Goal: Contribute content: Contribute content

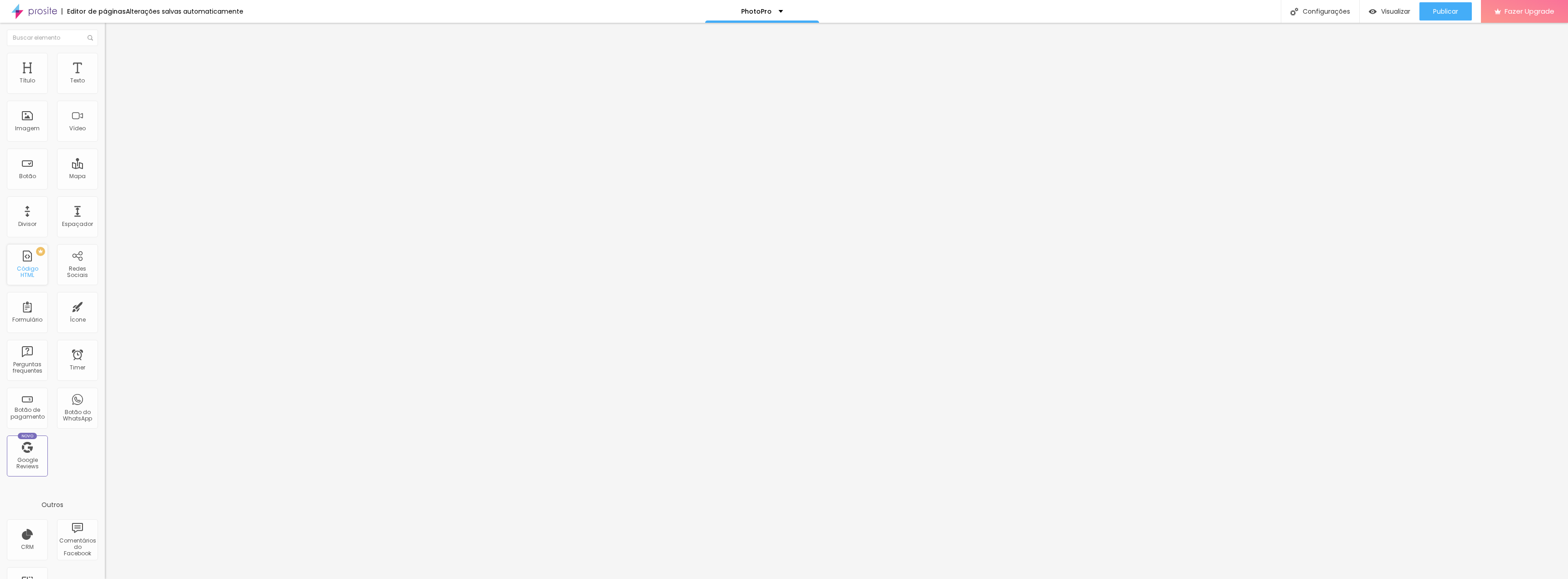
click at [33, 265] on div "PREMIUM Código HTML" at bounding box center [27, 264] width 41 height 41
click at [105, 78] on img at bounding box center [107, 75] width 5 height 5
drag, startPoint x: 684, startPoint y: 175, endPoint x: 694, endPoint y: 175, distance: 10.0
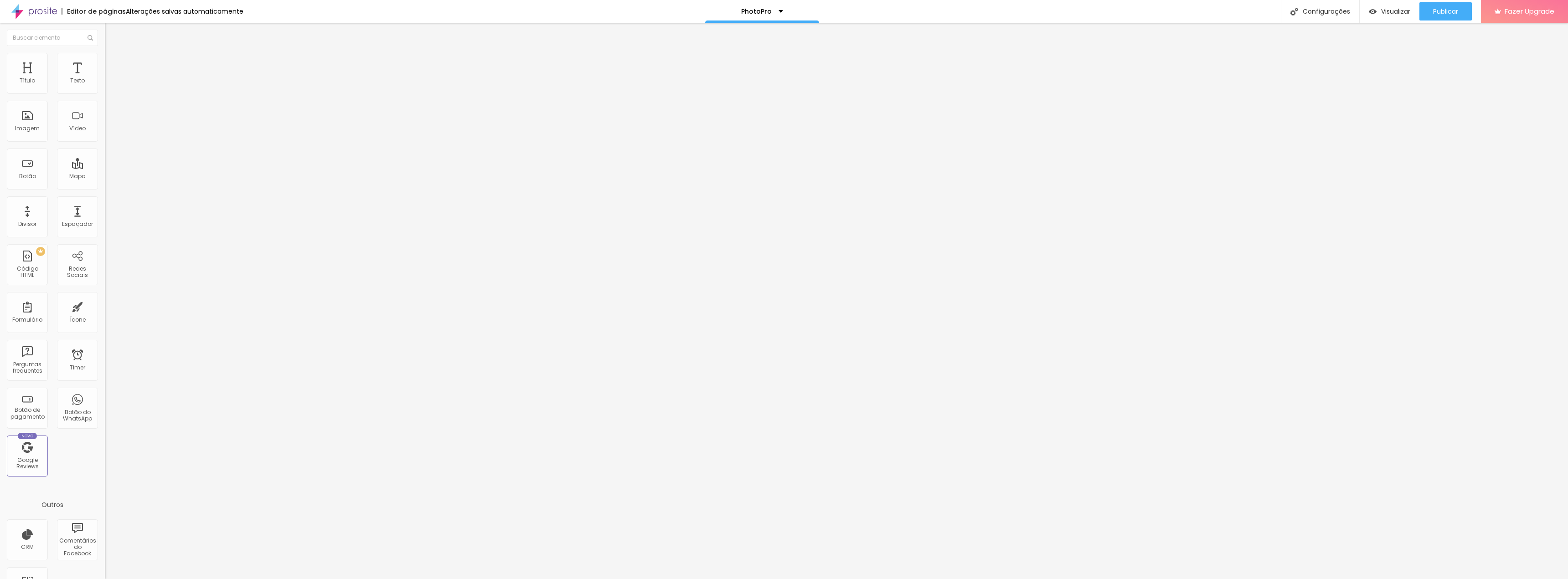
drag, startPoint x: 891, startPoint y: 172, endPoint x: 938, endPoint y: 171, distance: 47.0
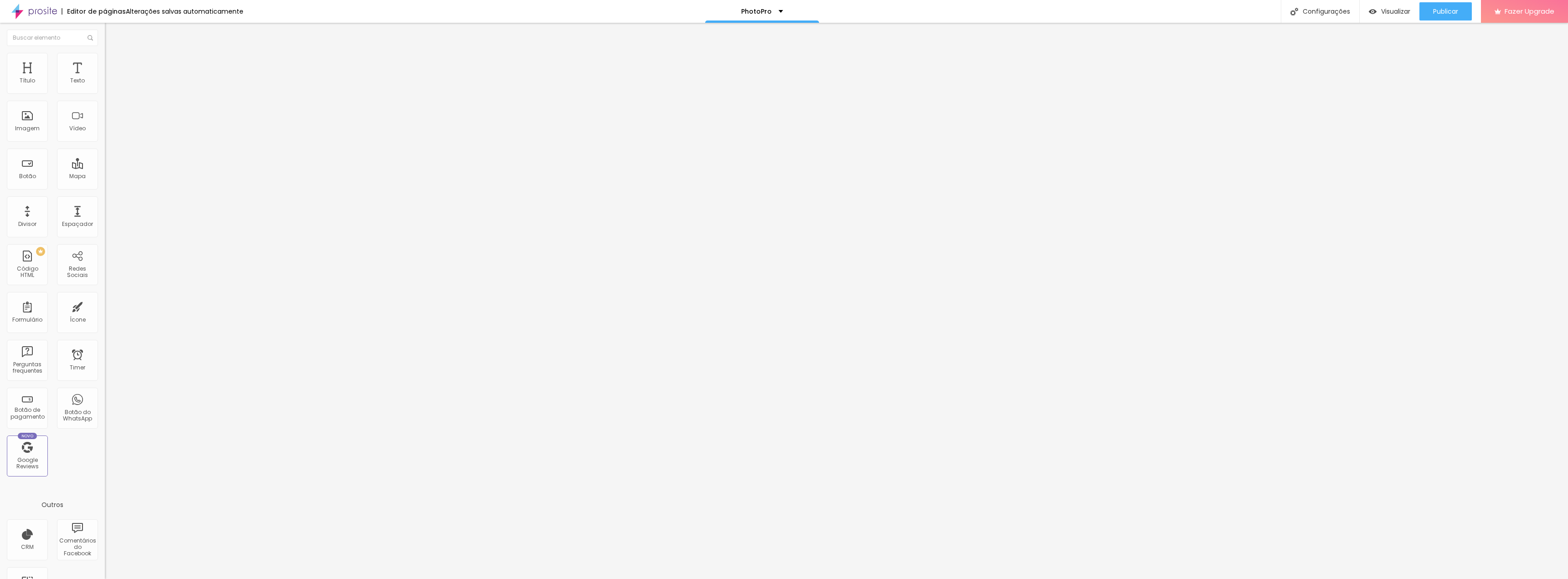
scroll to position [0, 237]
drag, startPoint x: 905, startPoint y: 180, endPoint x: 982, endPoint y: 179, distance: 77.0
click at [786, 578] on div "Código HTML" at bounding box center [784, 586] width 1568 height 13
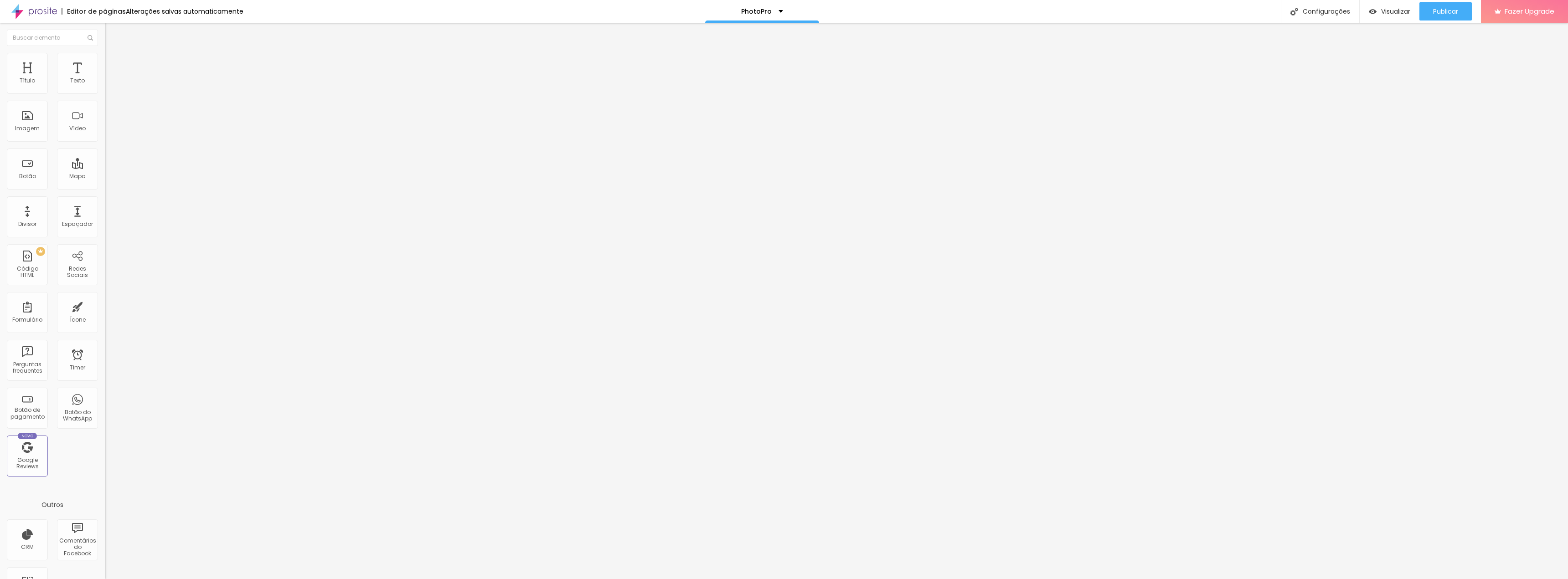
click at [105, 57] on img at bounding box center [108, 57] width 8 height 8
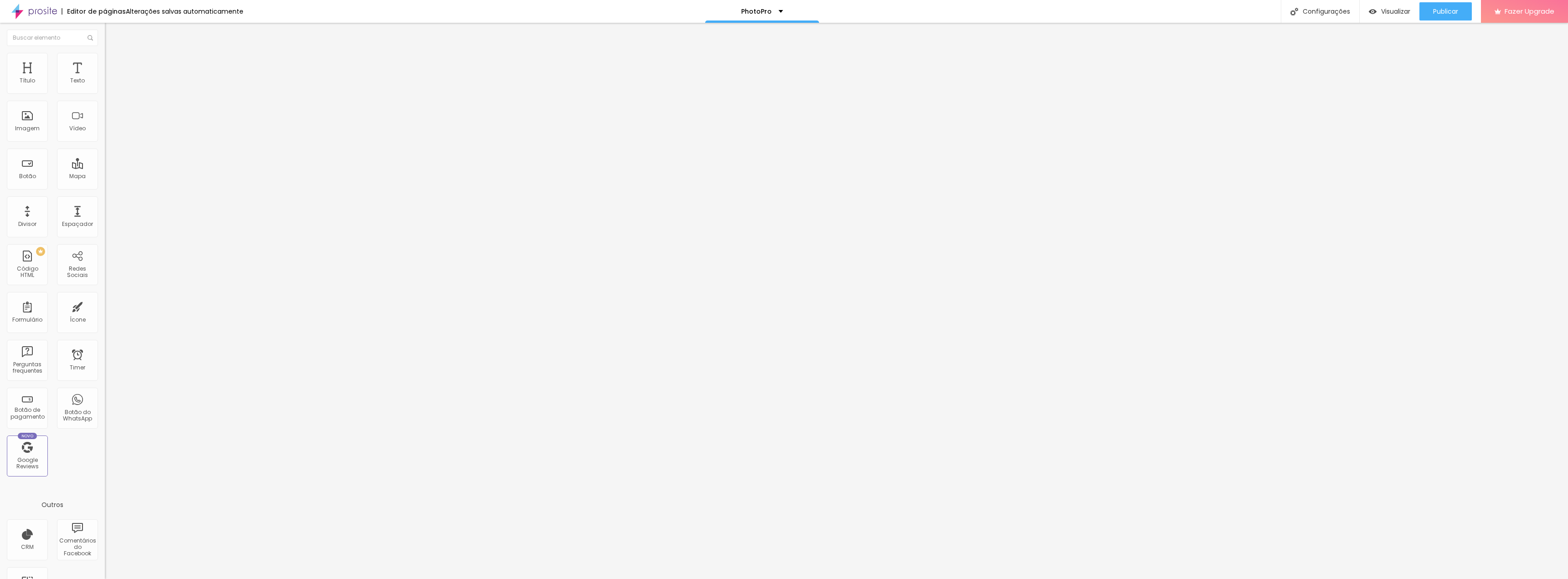
type input "3"
type input "4"
type input "5"
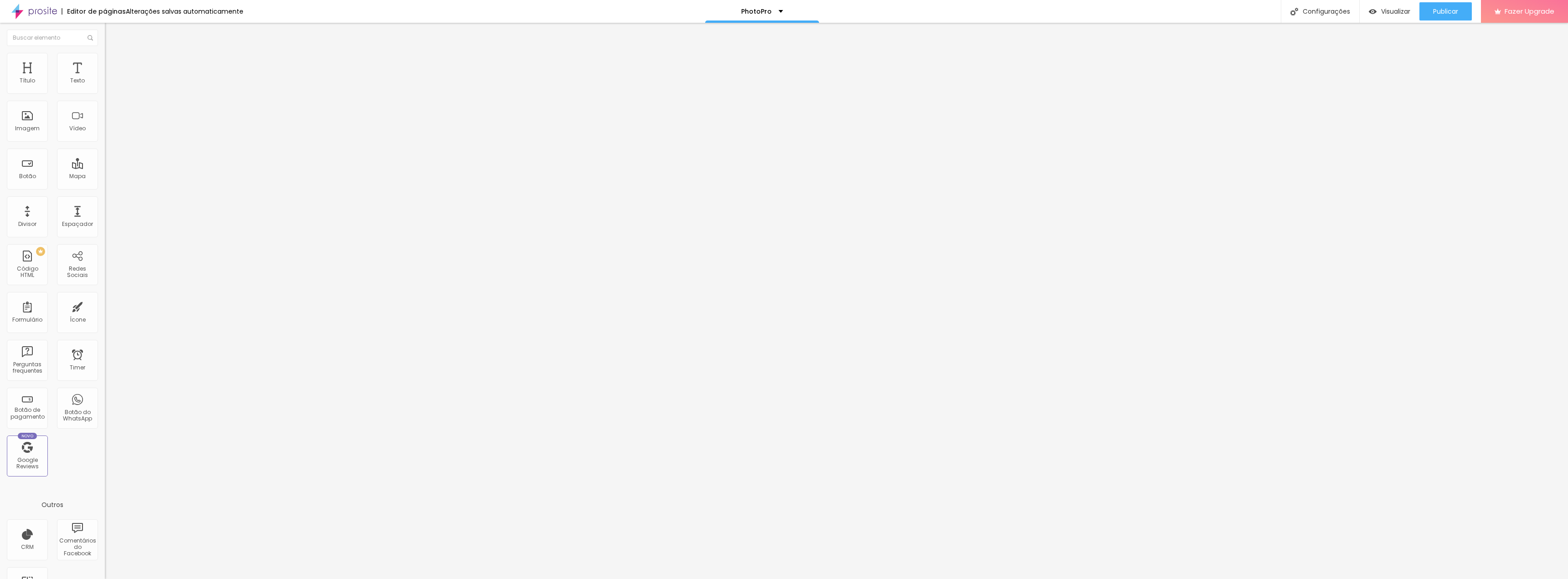
type input "5"
type input "6"
type input "7"
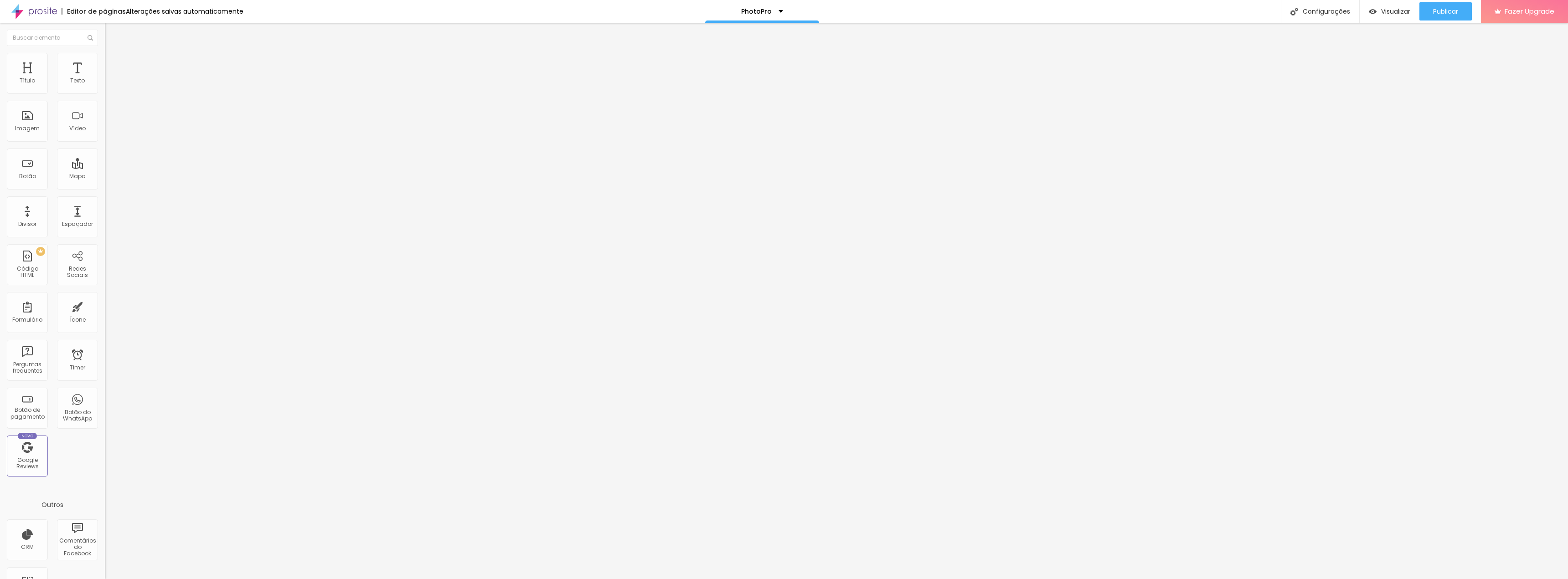
type input "8"
type input "9"
type input "10"
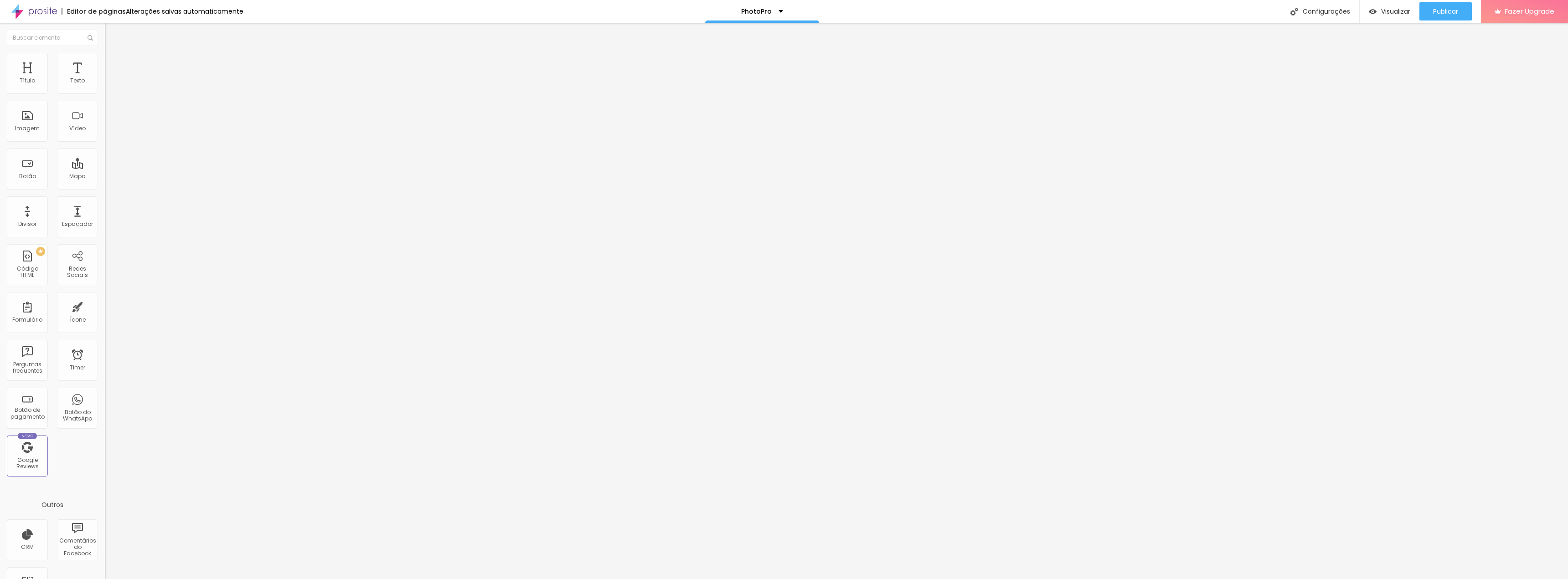
type input "10"
type input "11"
type input "13"
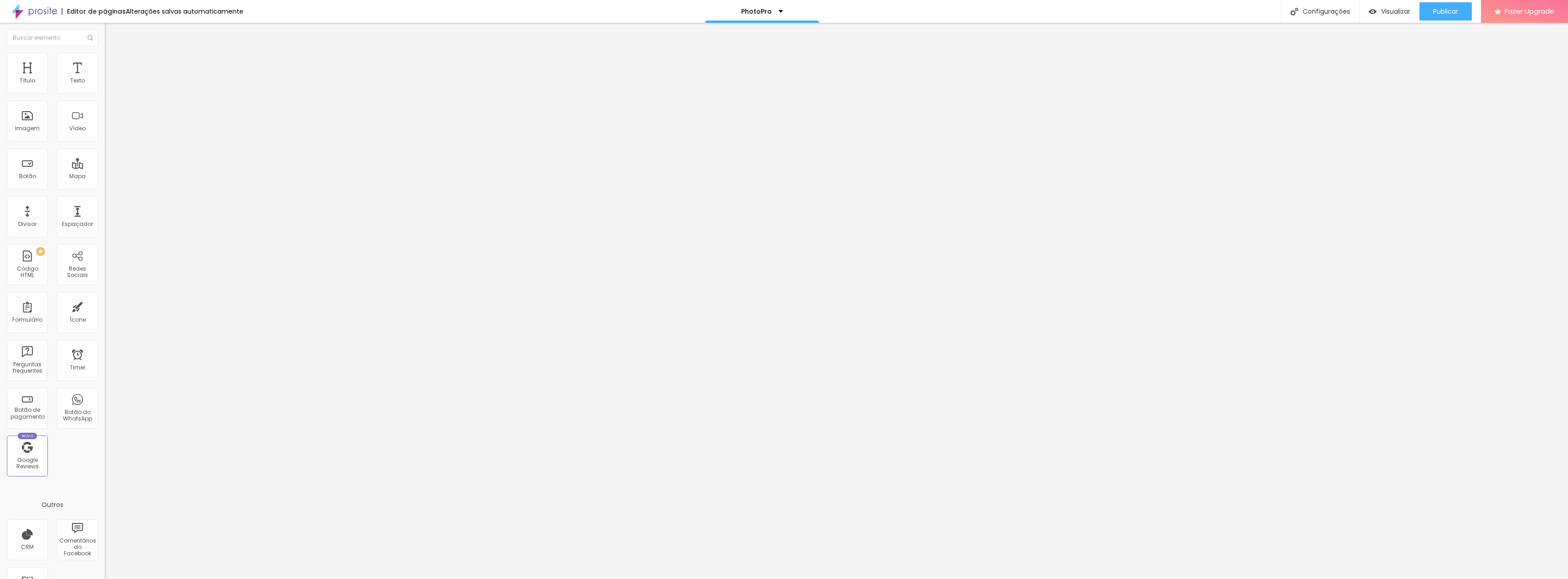
type input "15"
type input "16"
type input "19"
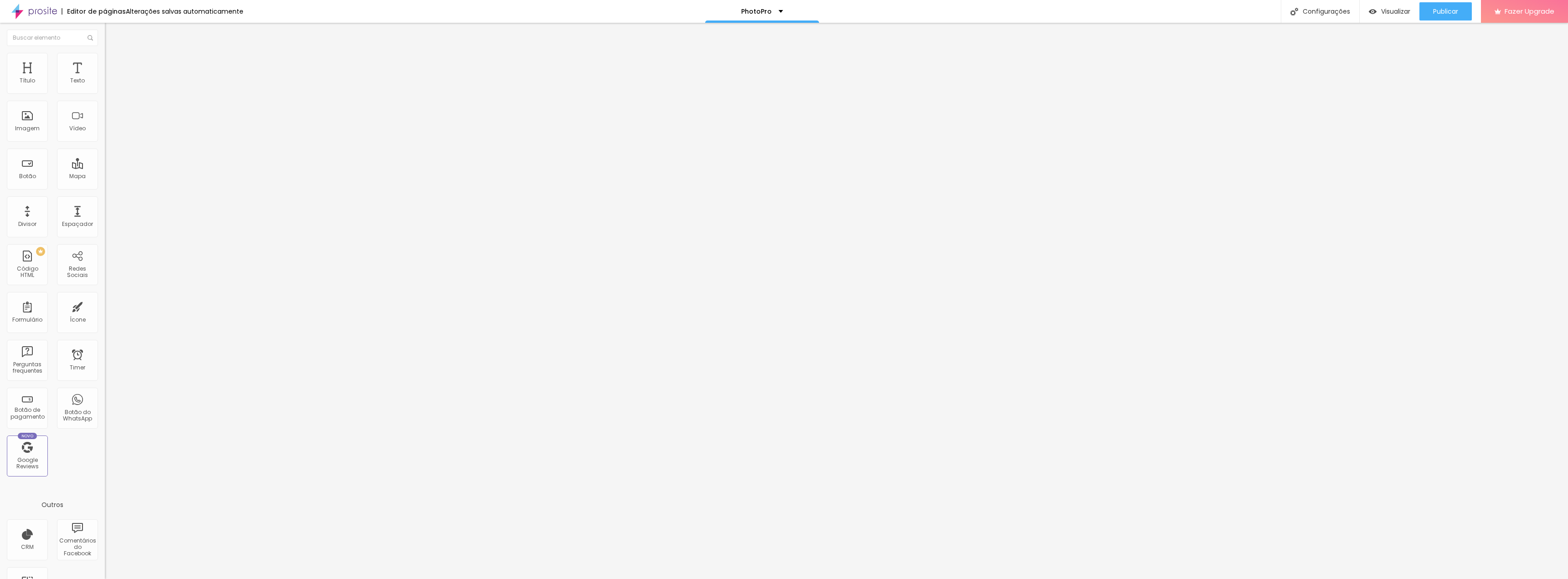
type input "19"
type input "21"
type input "24"
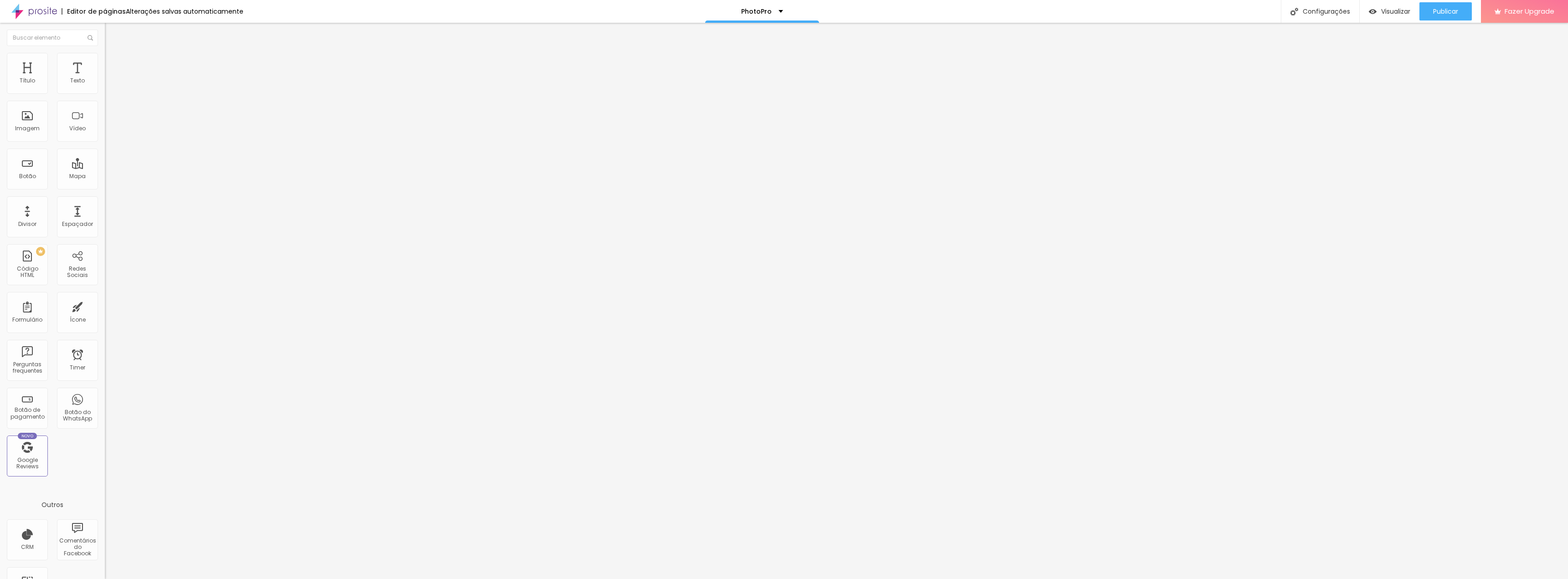
type input "27"
type input "30"
type input "33"
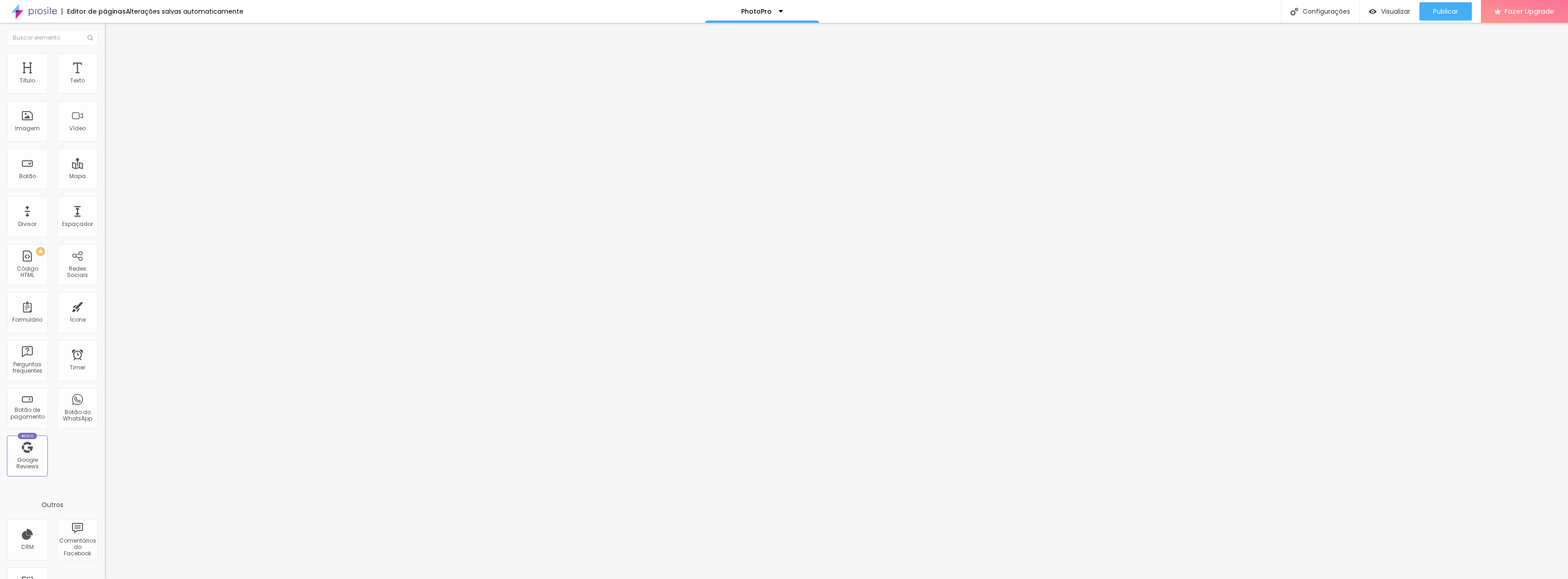
type input "33"
type input "35"
type input "38"
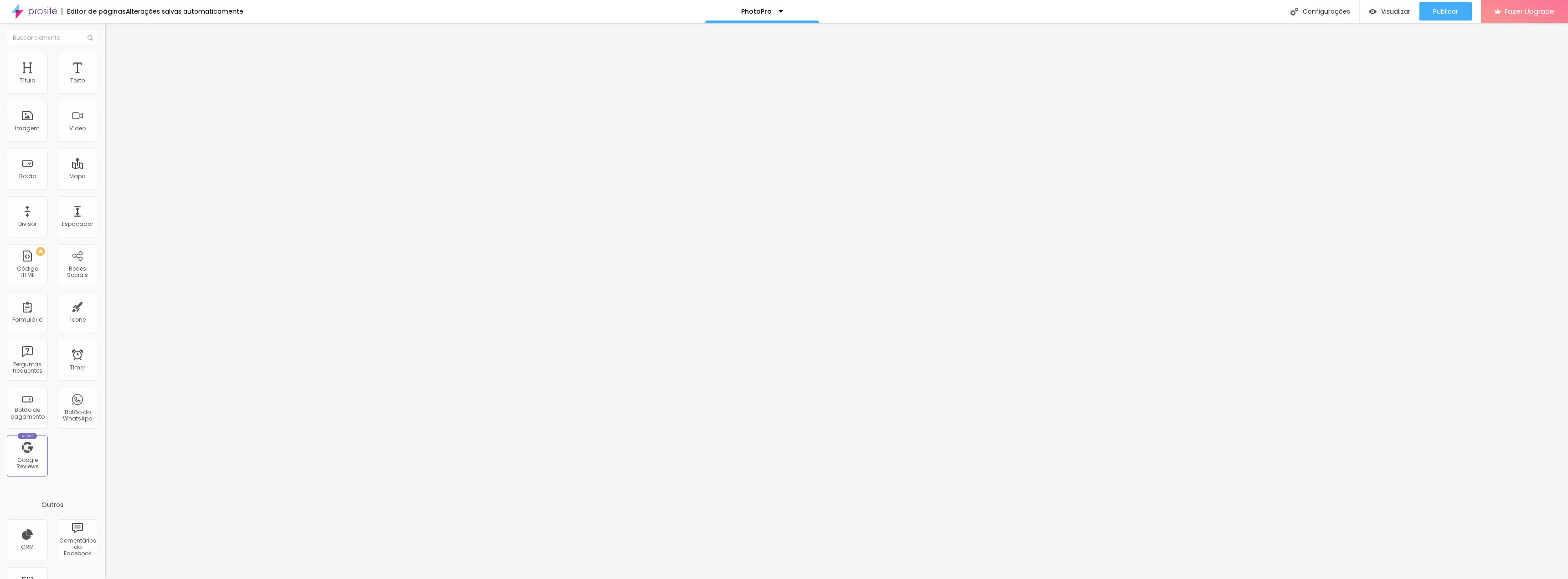
type input "40"
type input "43"
type input "44"
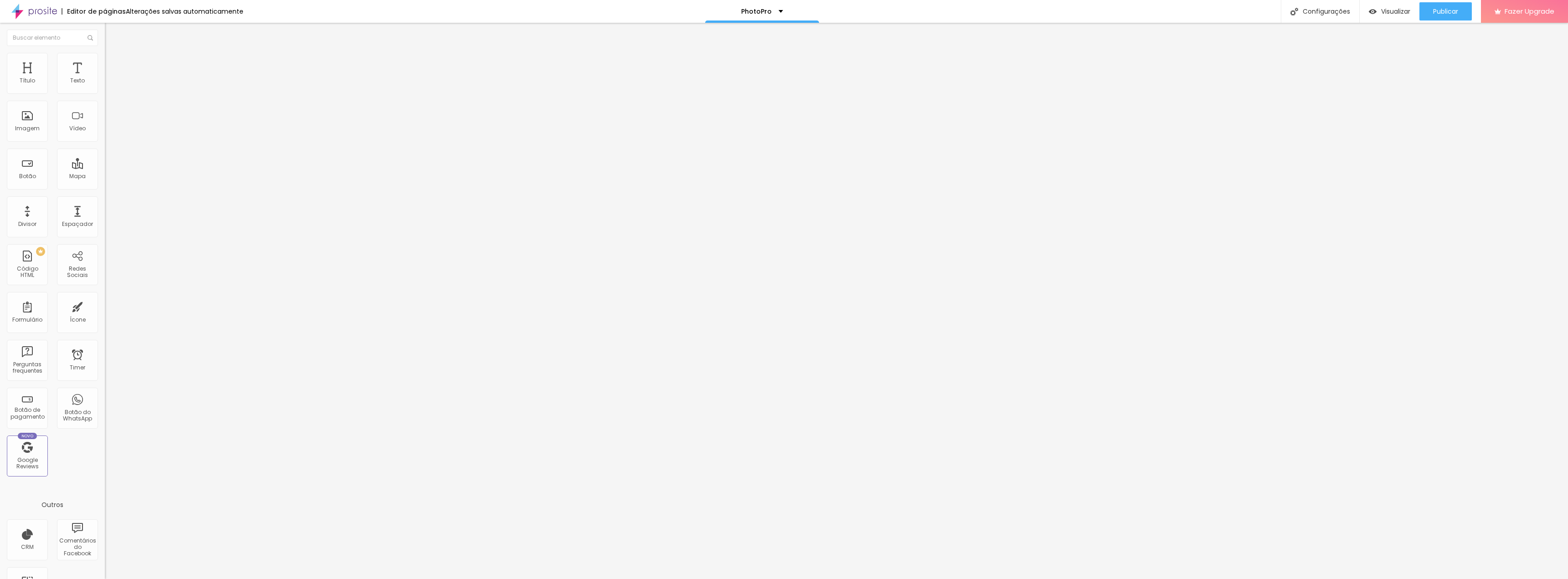
type input "44"
type input "46"
type input "47"
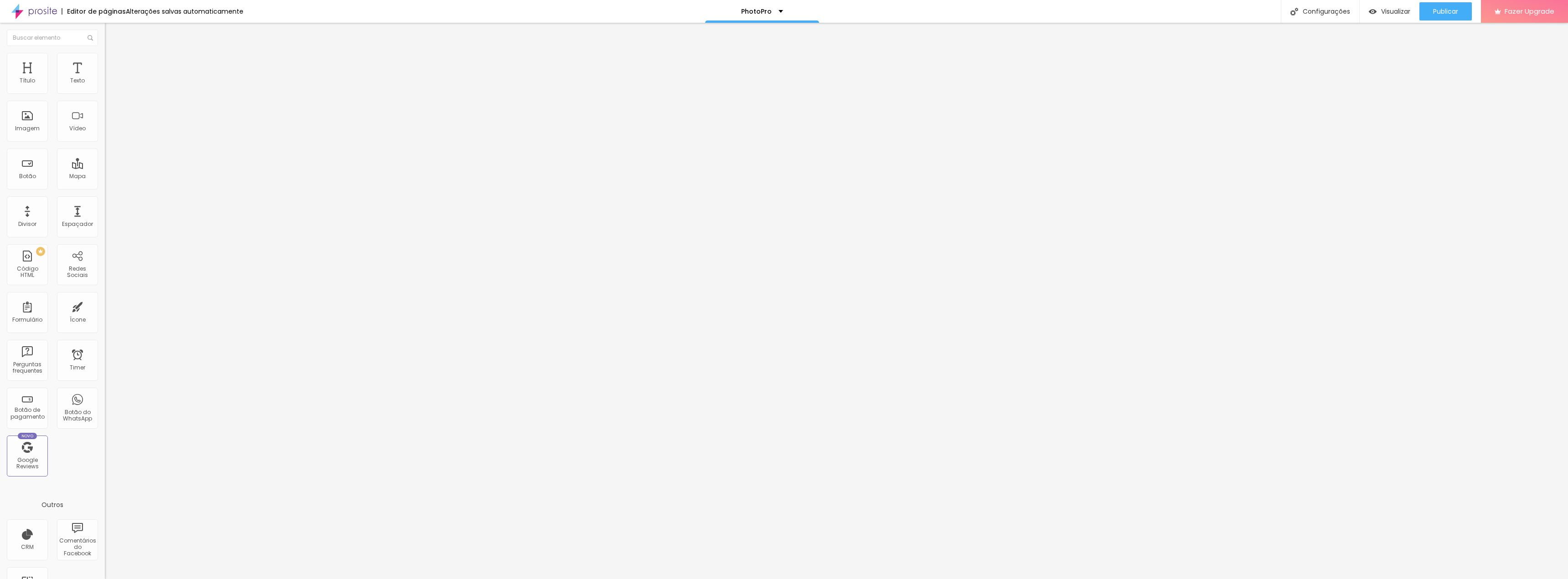
type input "49"
type input "50"
type input "51"
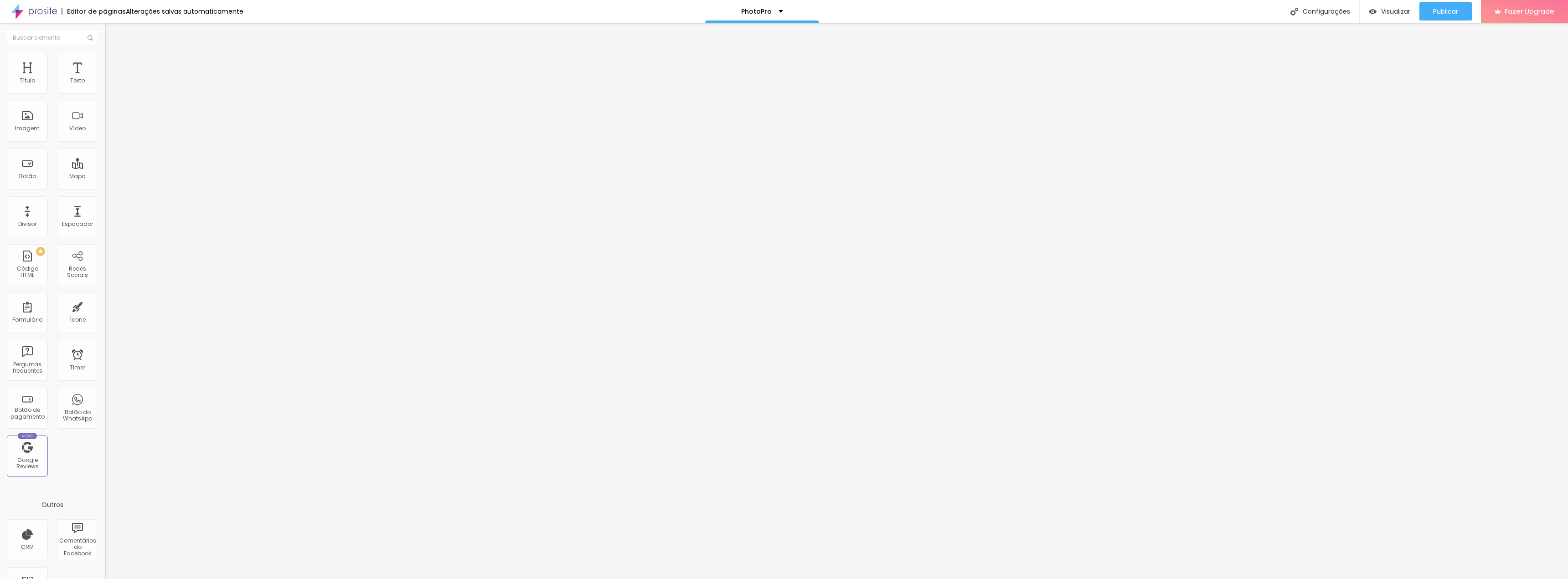
type input "51"
type input "53"
type input "54"
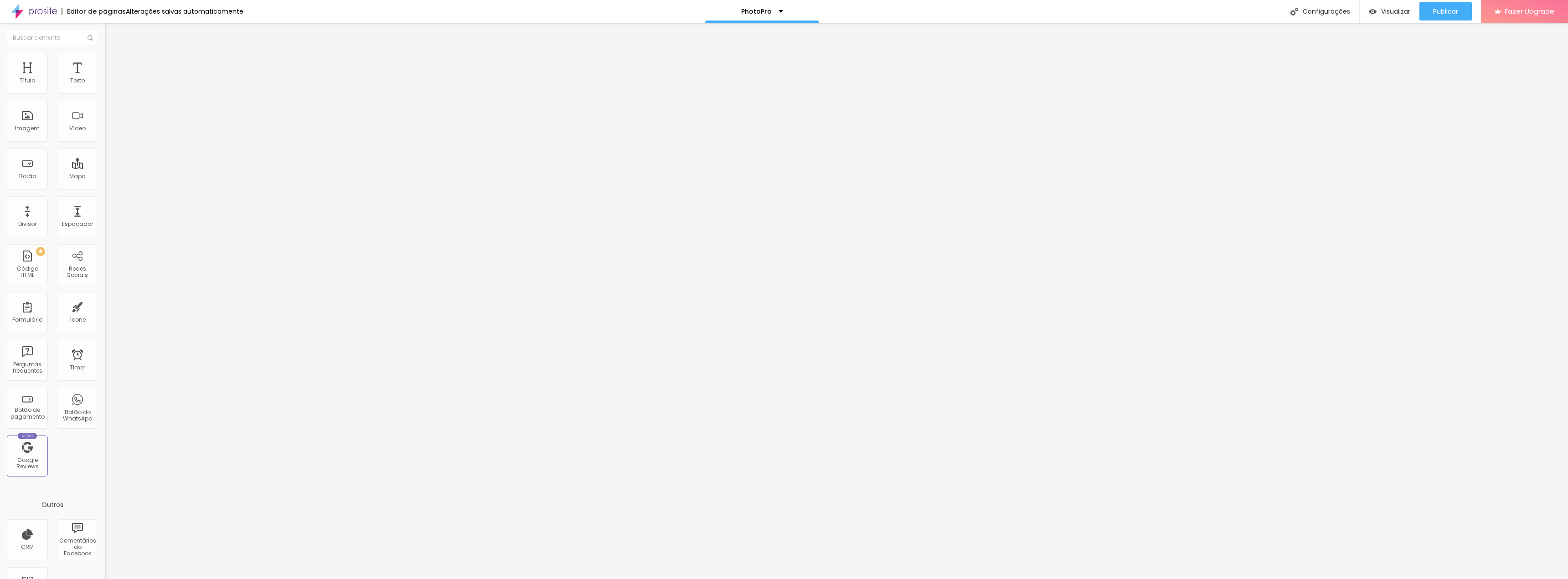
type input "55"
type input "56"
type input "57"
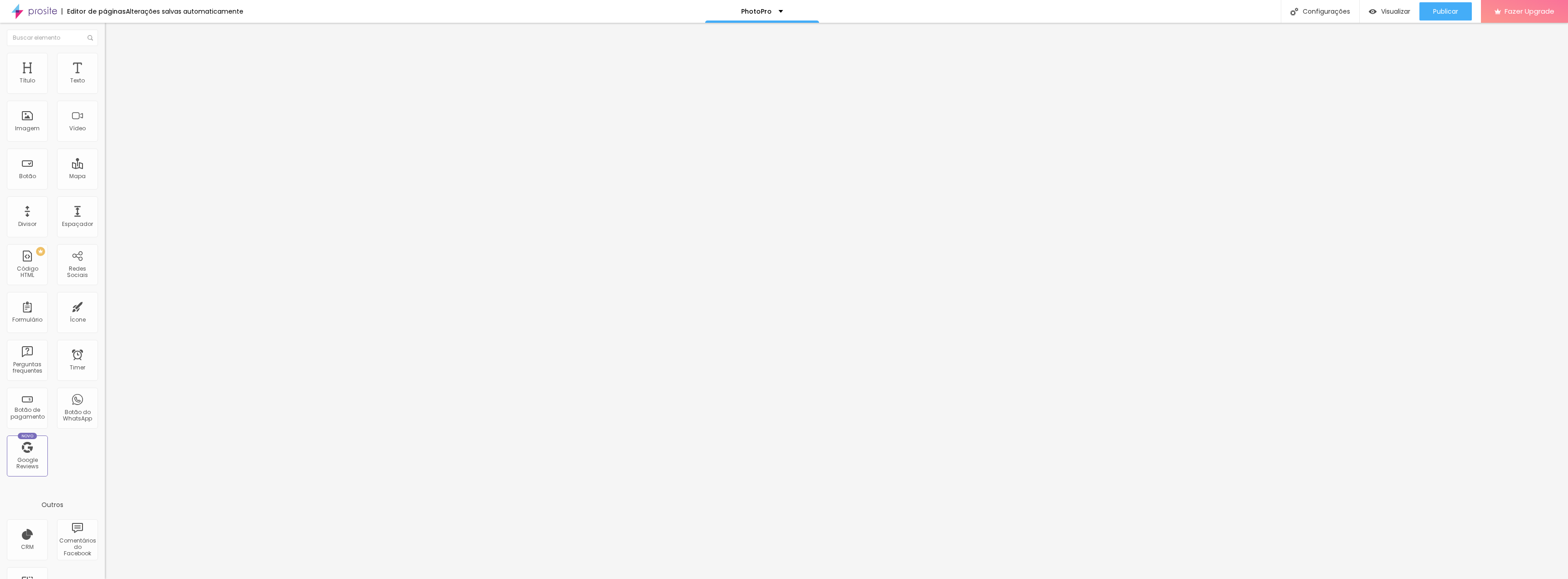
type input "57"
type input "58"
type input "56"
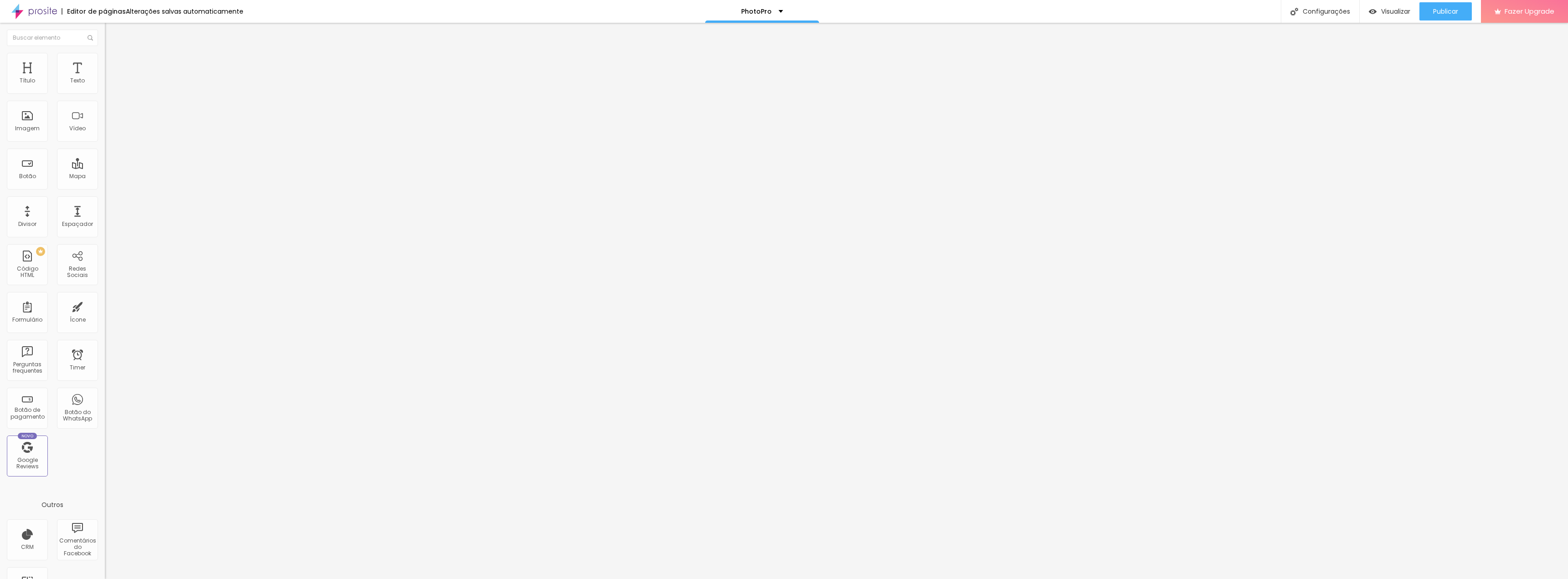
type input "54"
type input "50"
type input "38"
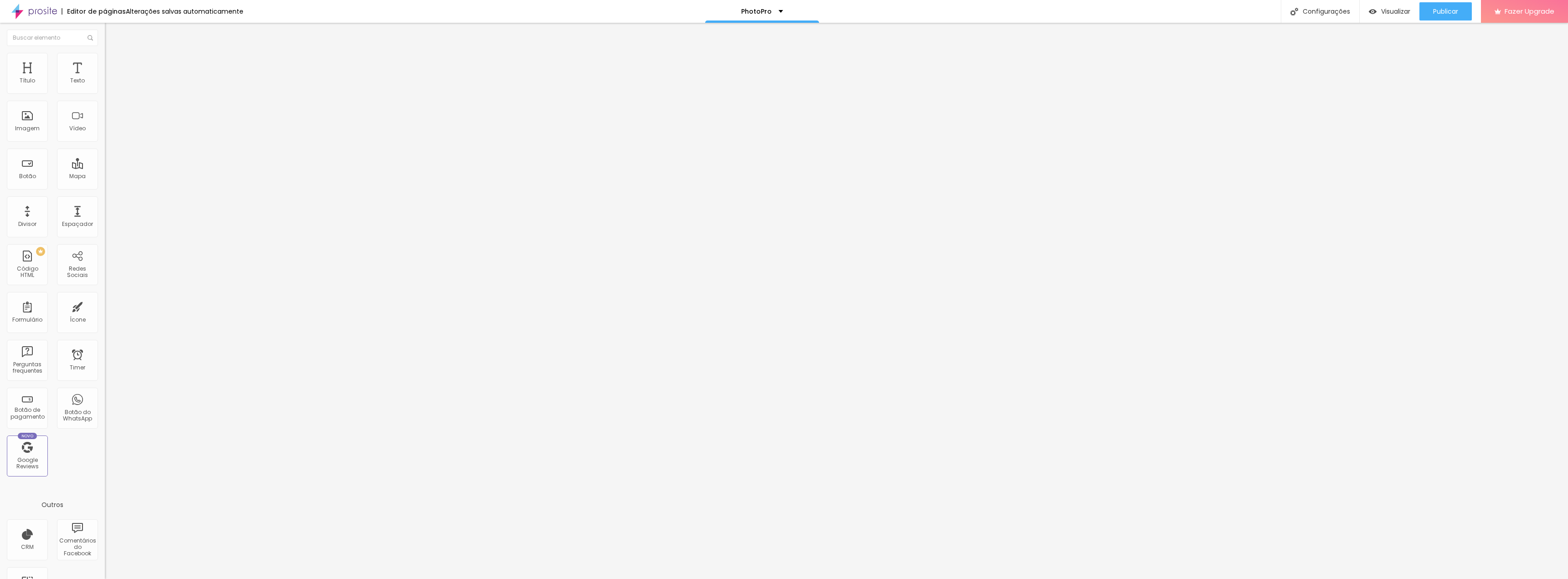
type input "38"
type input "30"
type input "18"
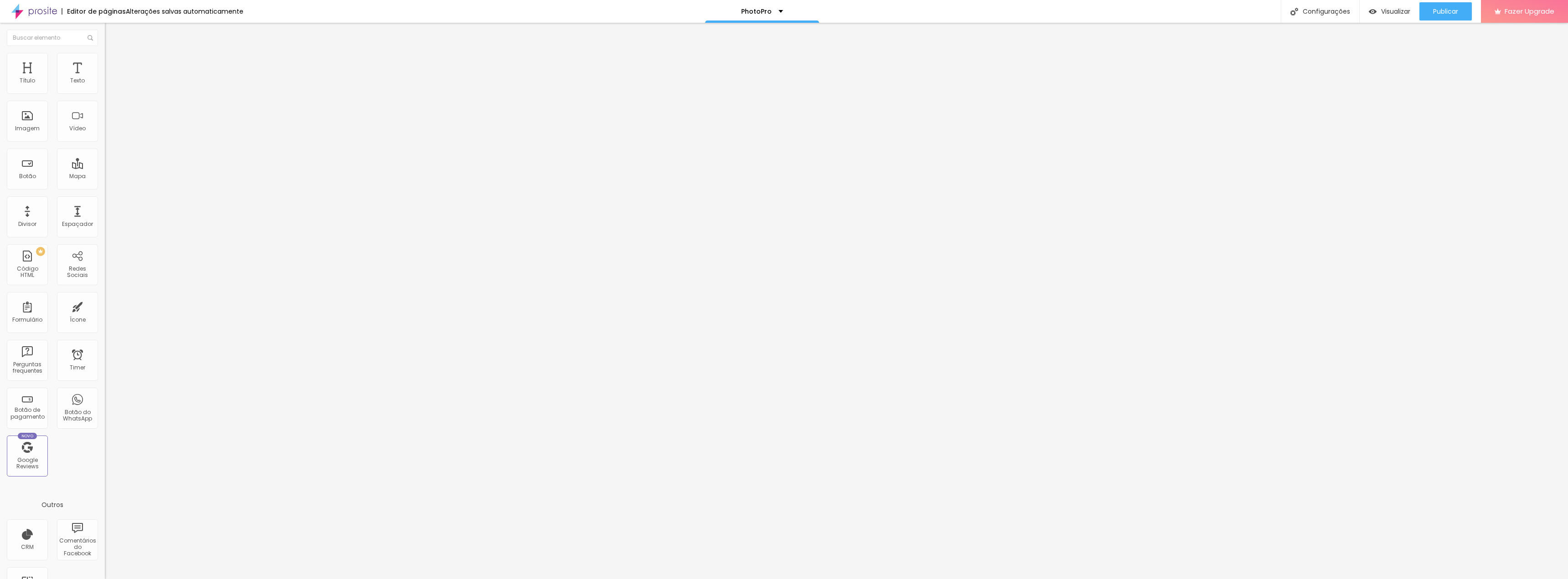
type input "7"
type input "0"
drag, startPoint x: 23, startPoint y: 88, endPoint x: 0, endPoint y: 90, distance: 23.1
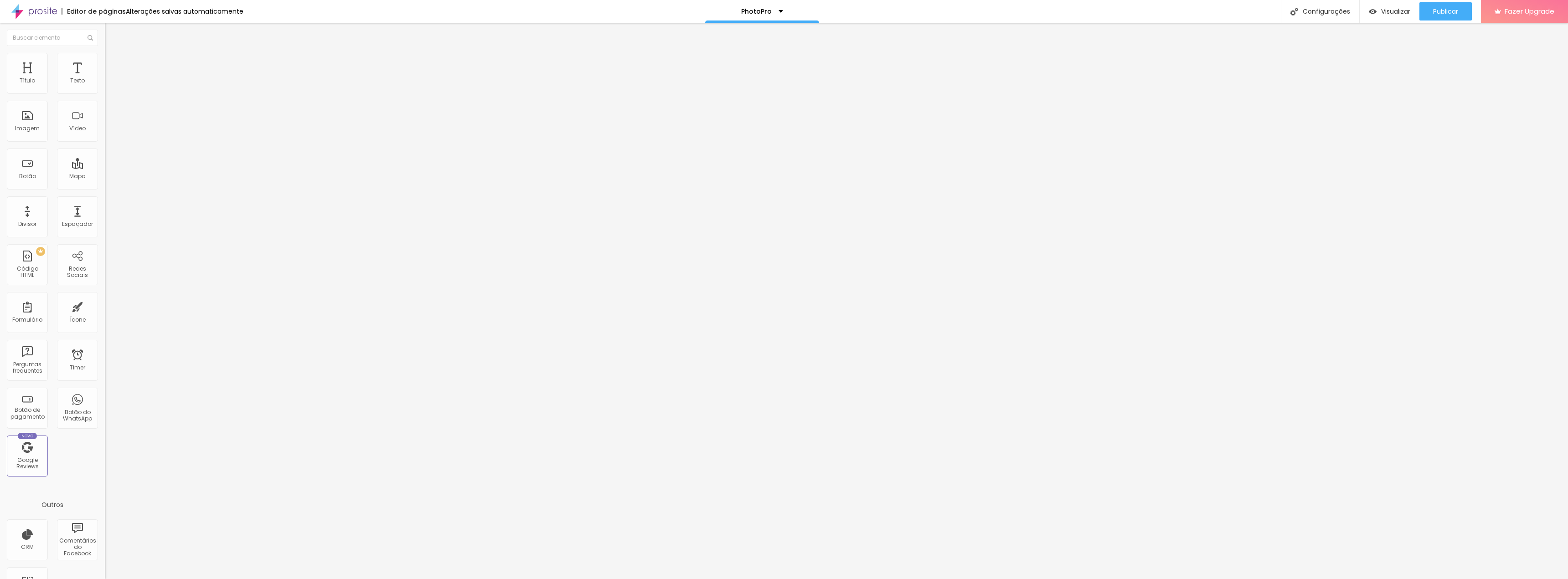
click at [105, 168] on input "range" at bounding box center [134, 172] width 59 height 7
type input "4"
type input "5"
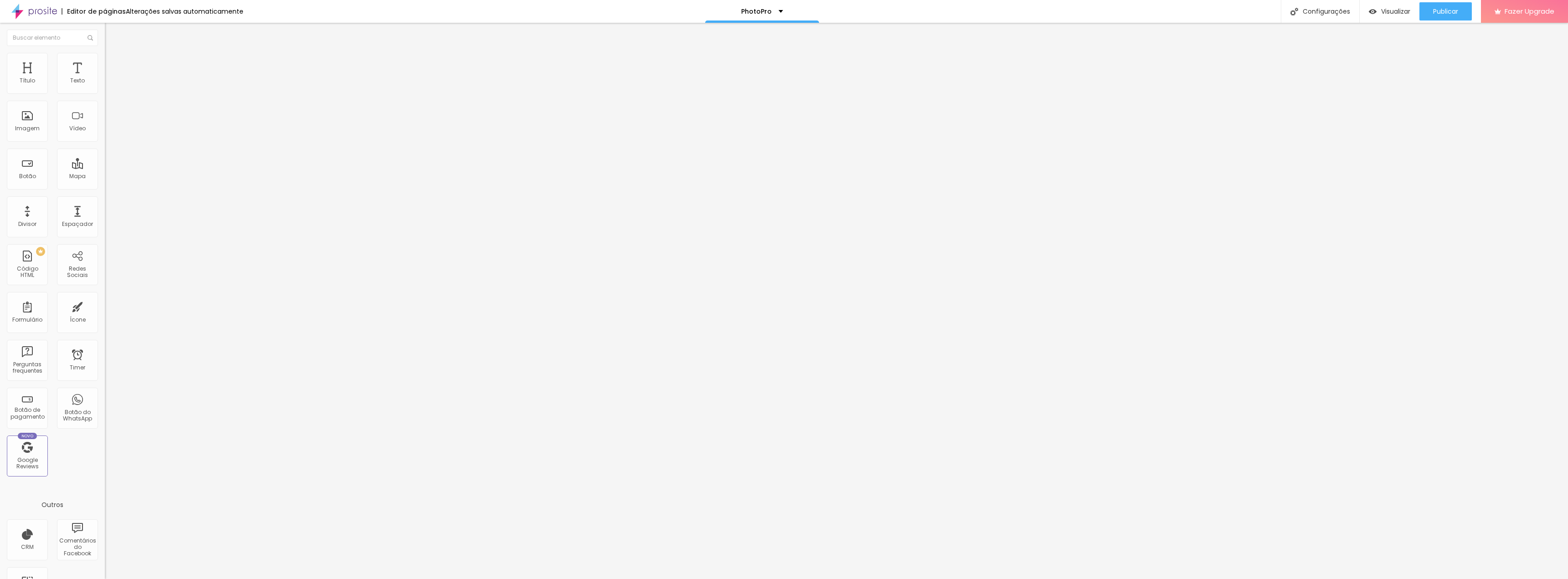
type input "7"
type input "10"
type input "12"
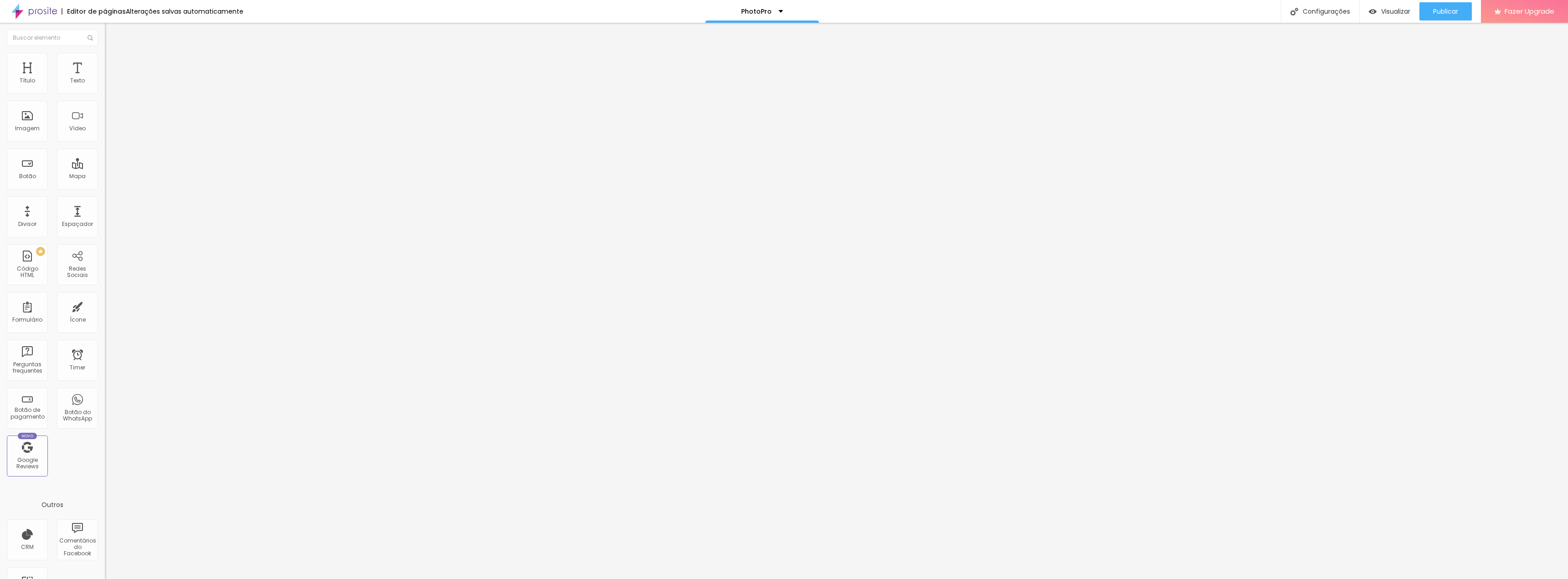
type input "12"
type input "15"
type input "18"
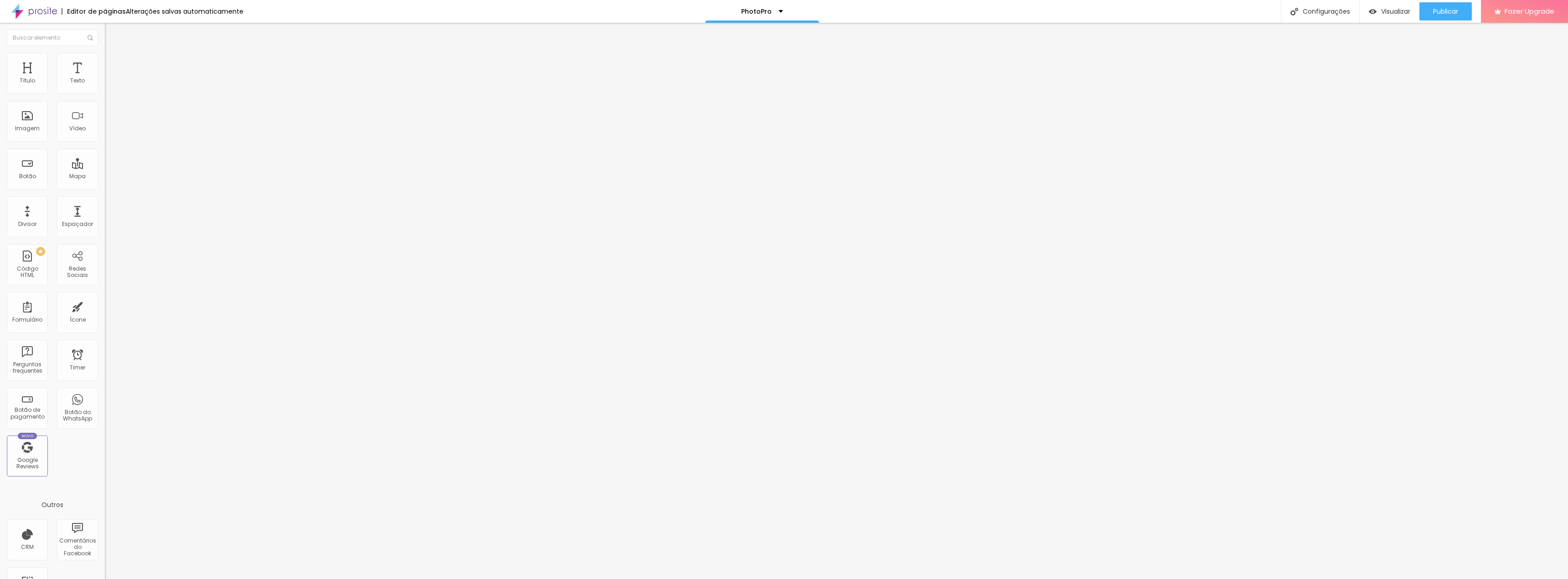
type input "22"
type input "27"
type input "32"
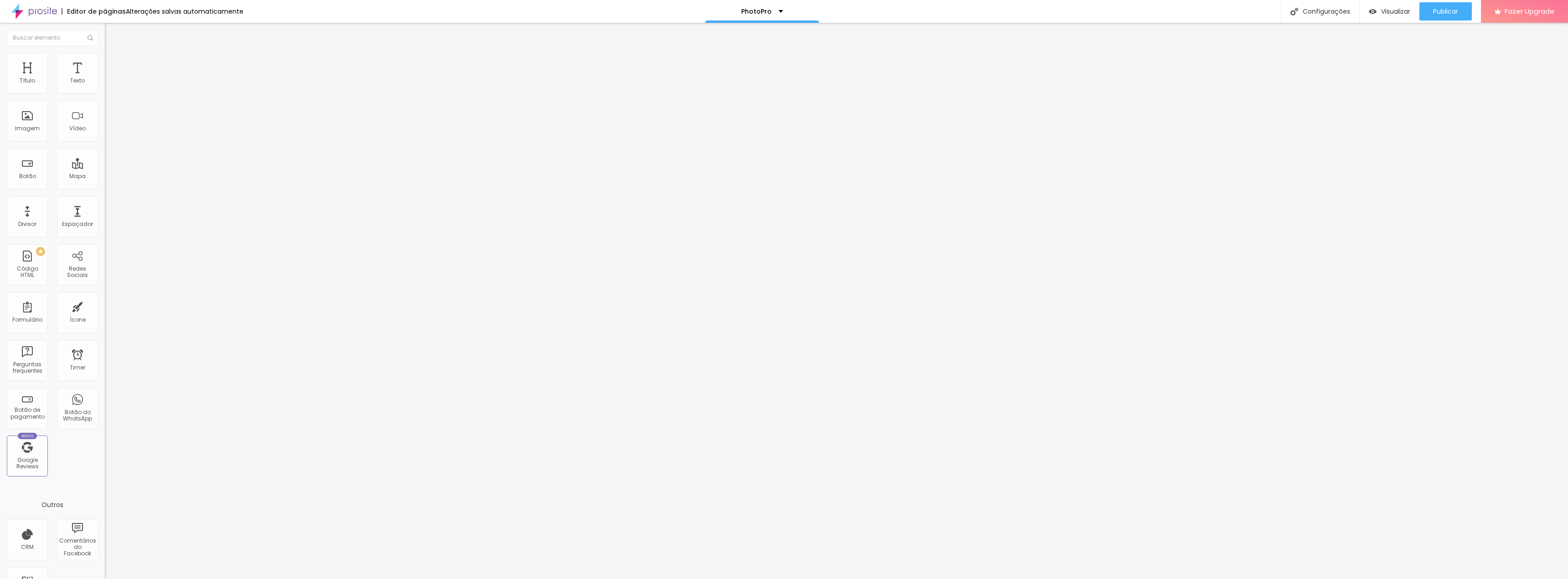
type input "32"
type input "38"
type input "44"
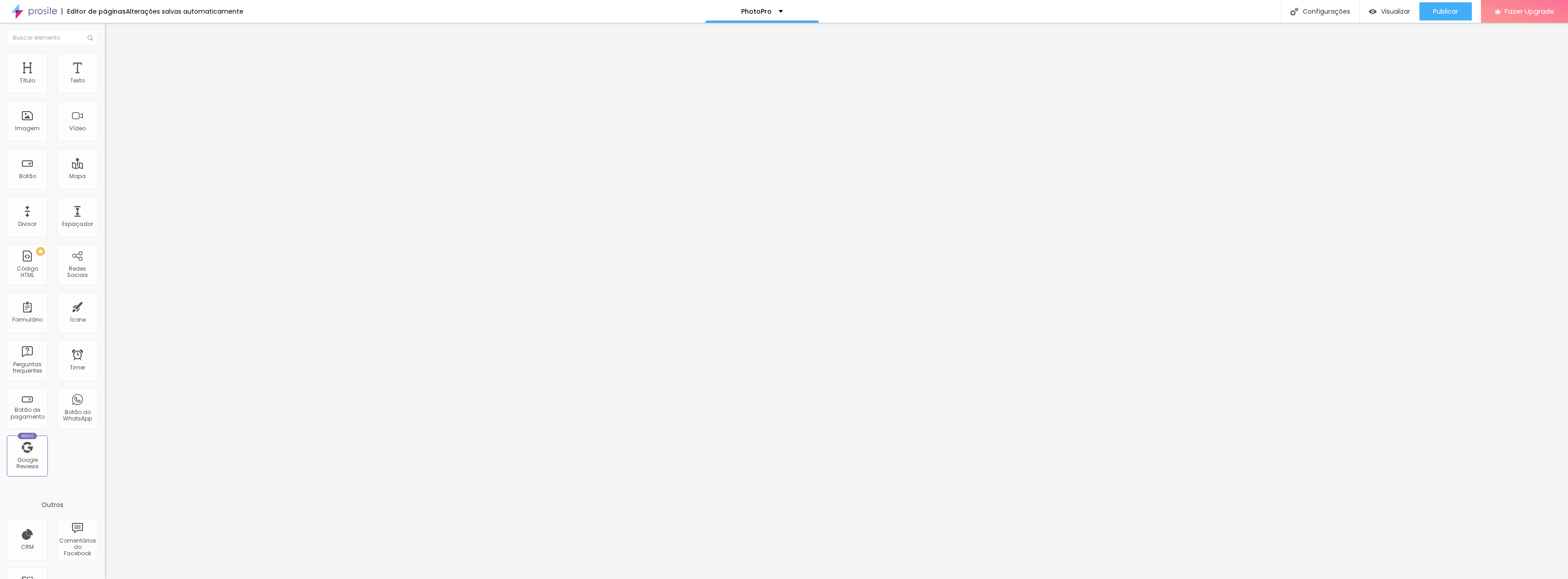
type input "49"
type input "54"
type input "59"
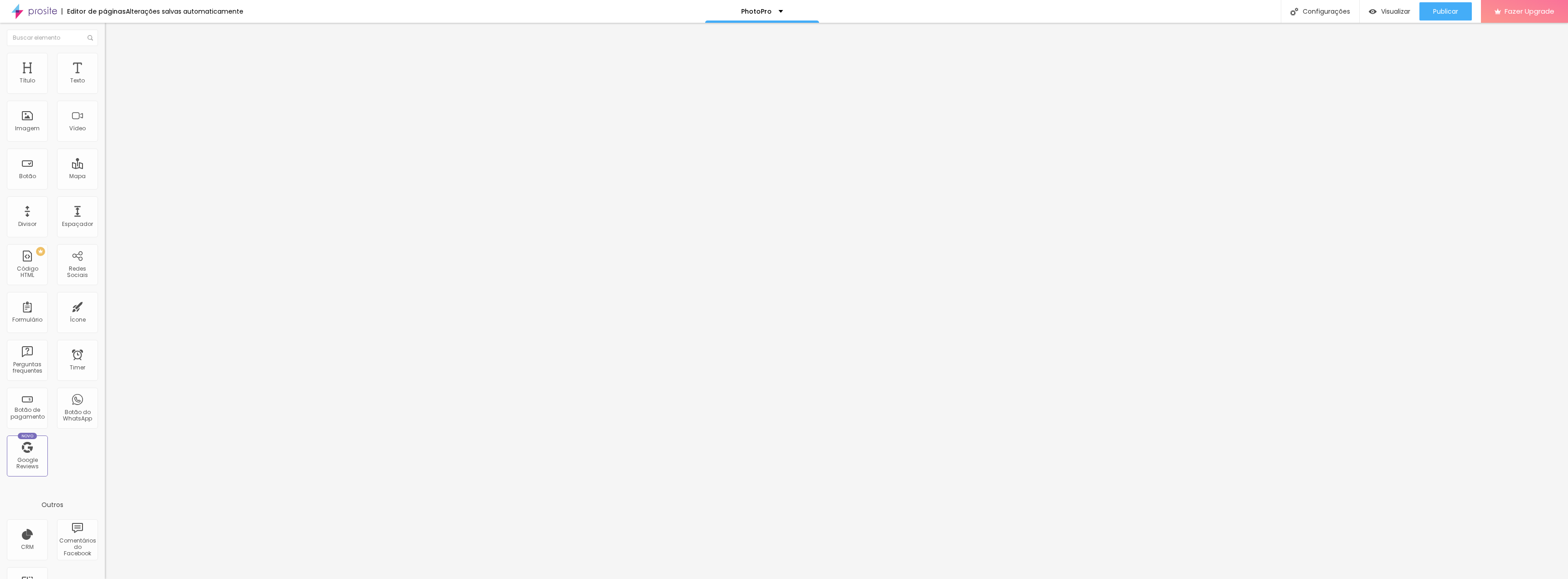
type input "59"
type input "63"
type input "67"
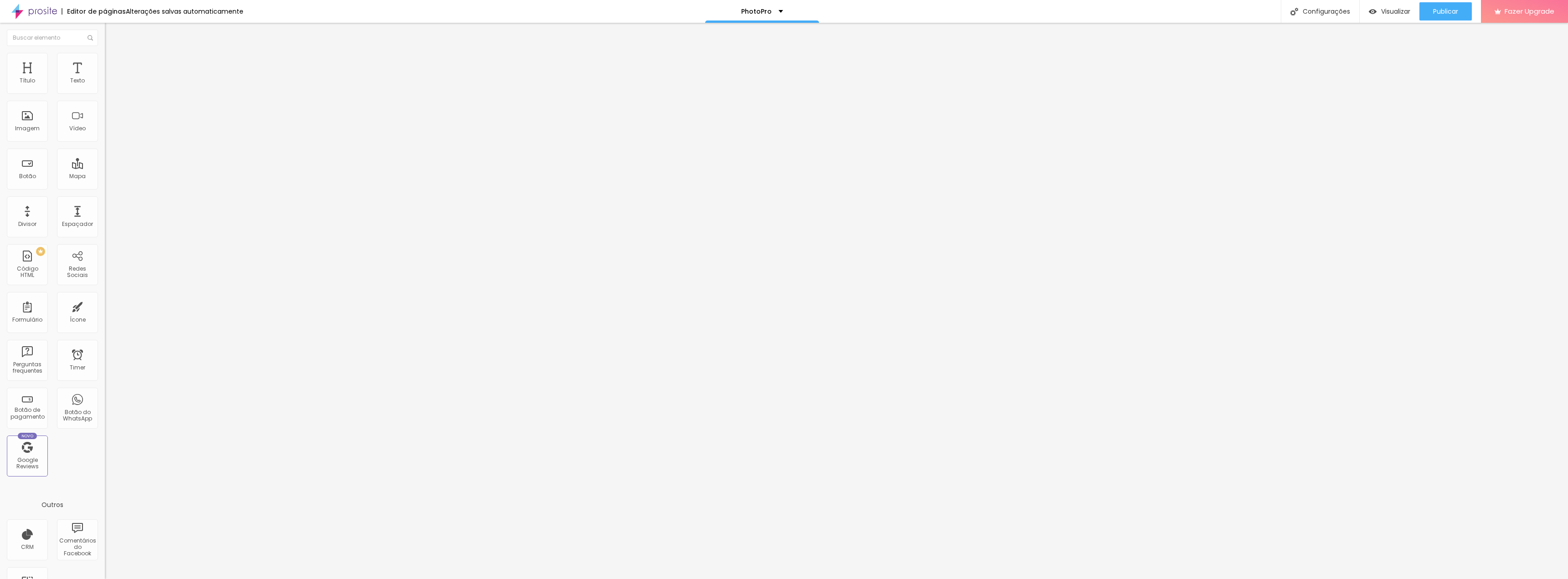
type input "70"
type input "76"
type input "79"
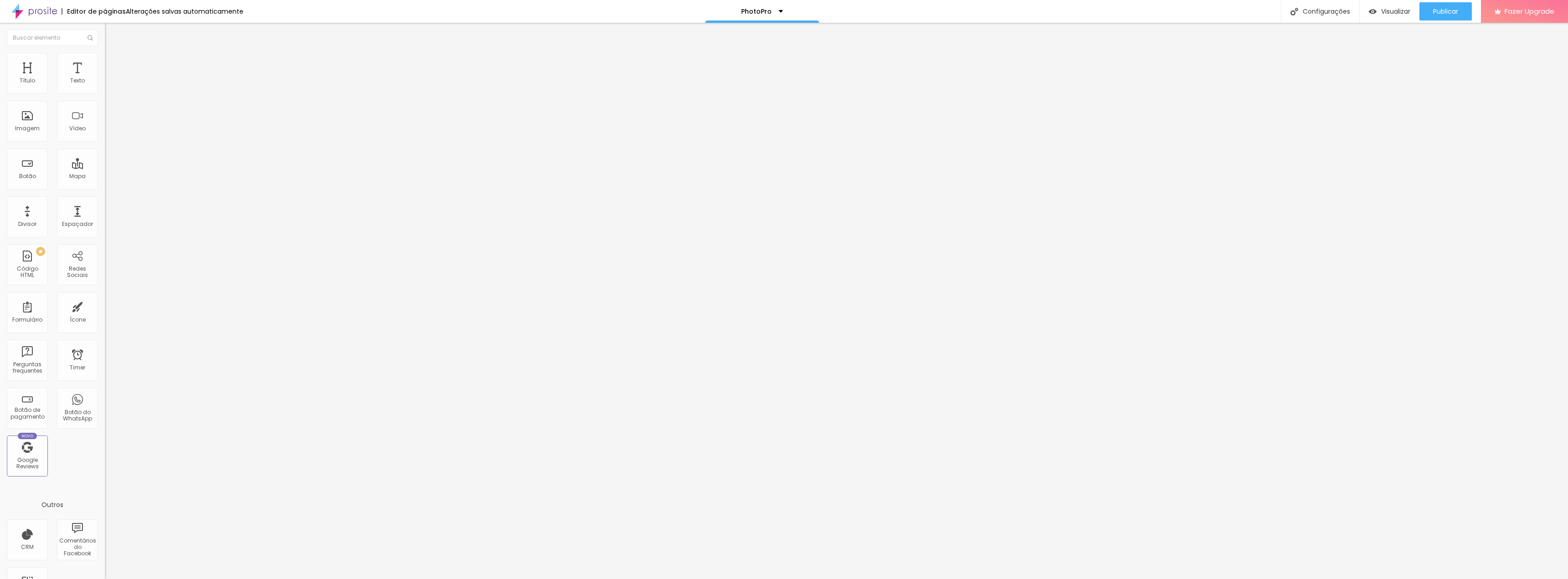
type input "79"
type input "84"
type input "88"
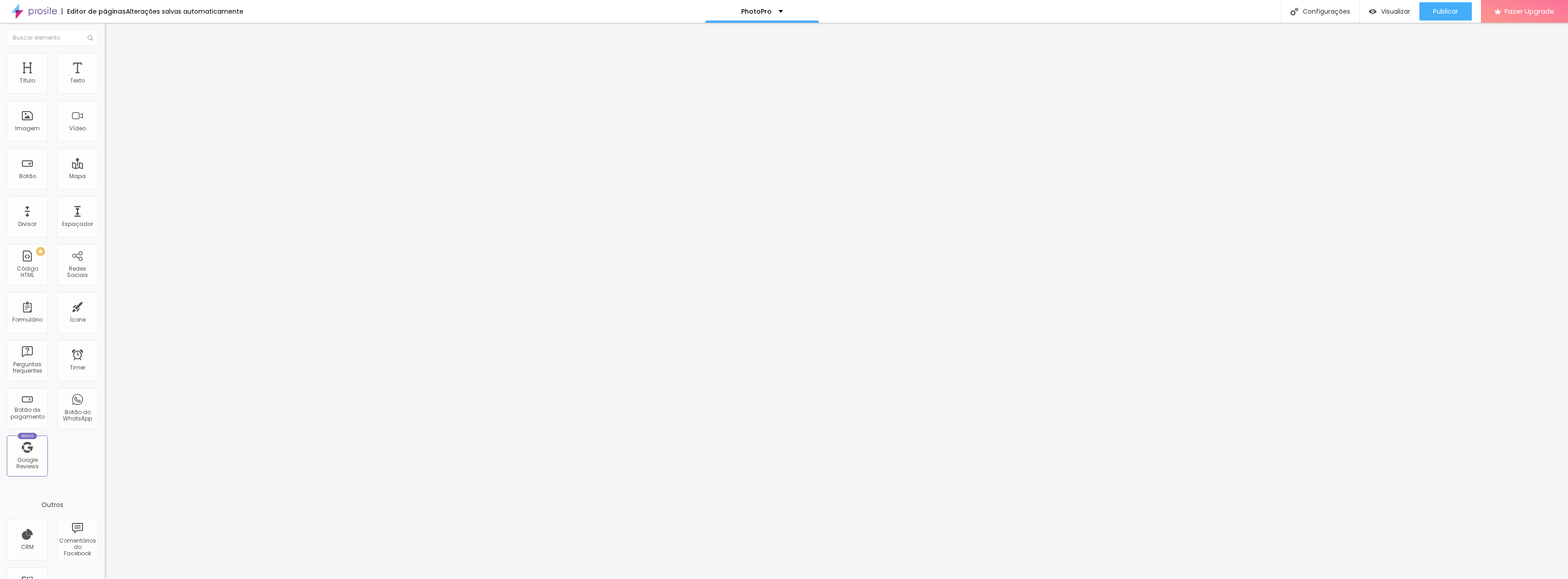
type input "92"
type input "97"
type input "100"
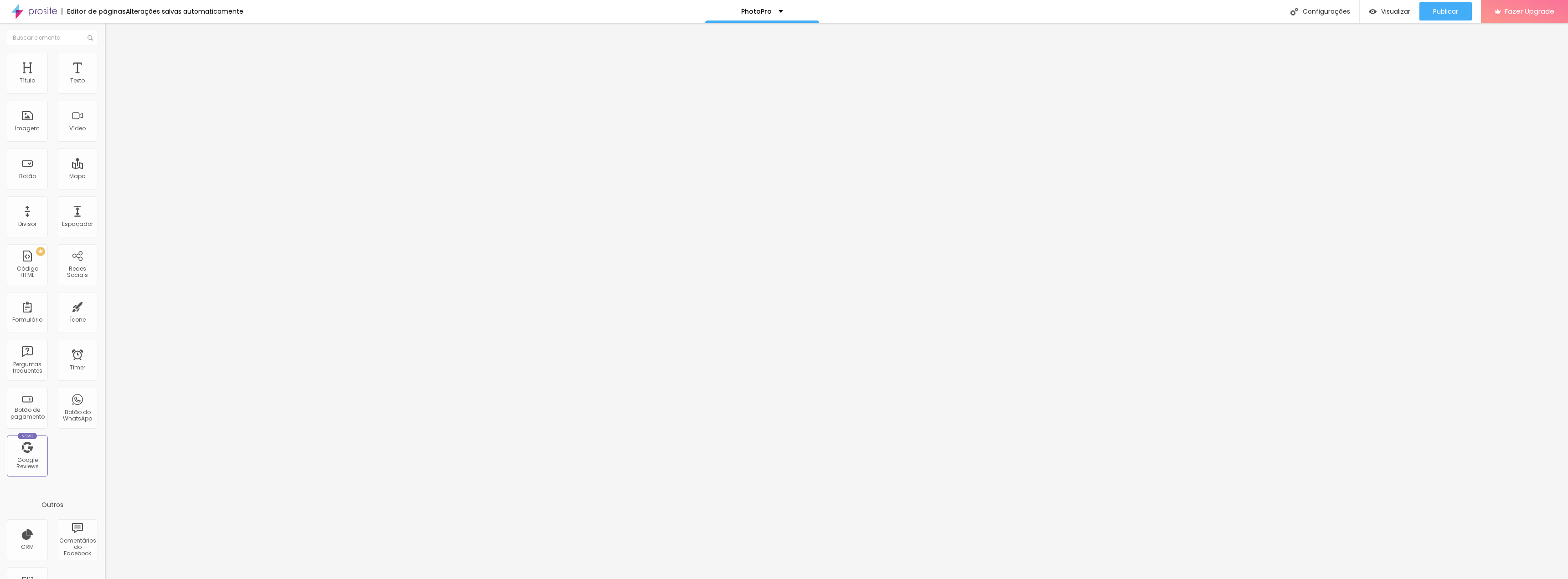
type input "100"
type input "94"
type input "72"
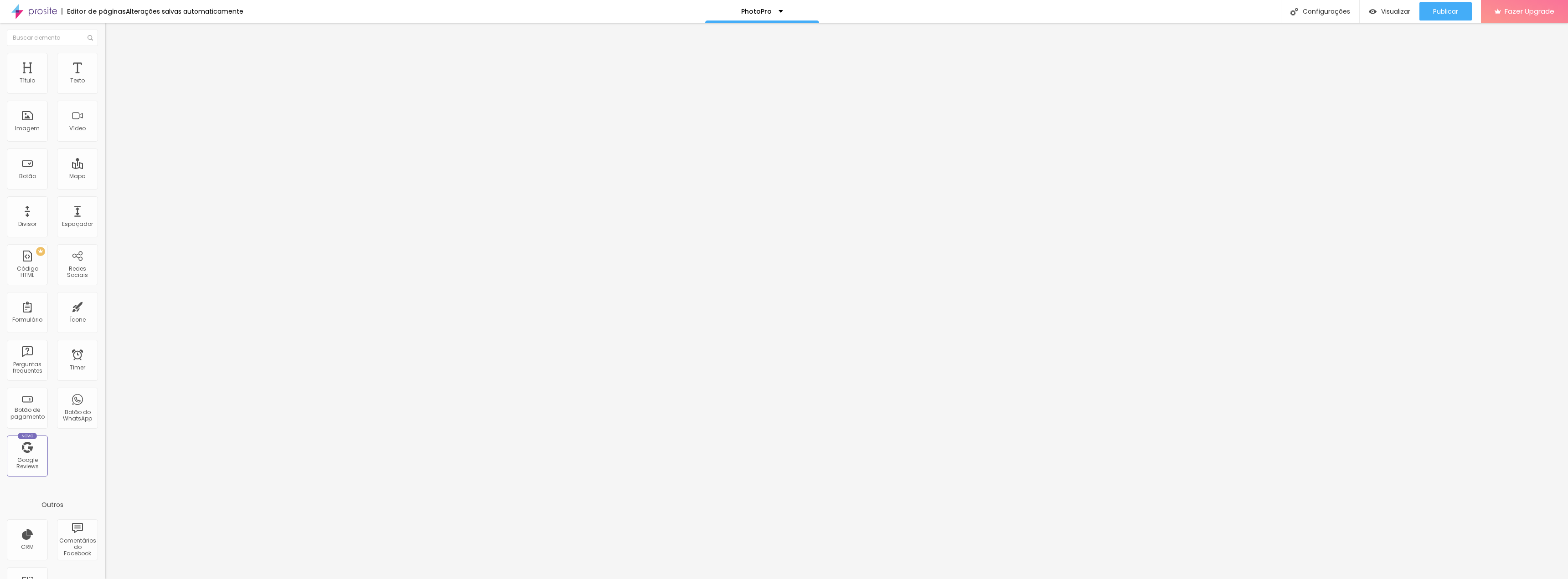
type input "49"
type input "25"
type input "4"
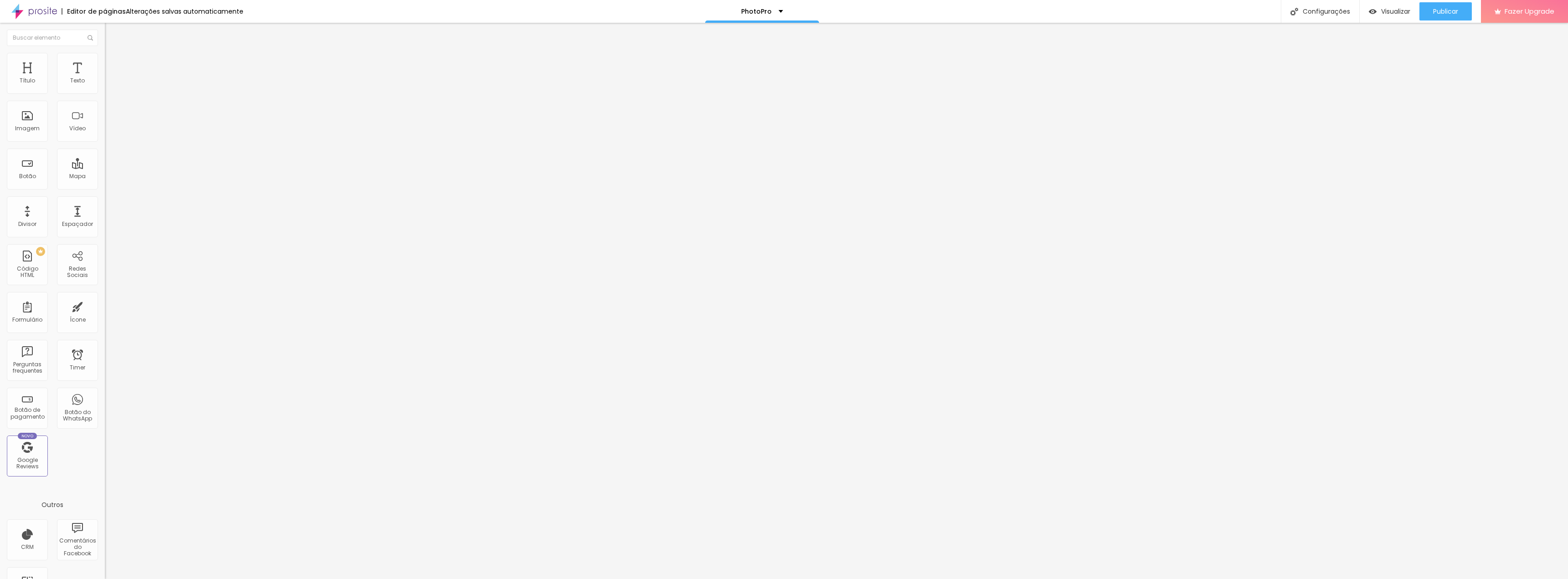
type input "4"
type input "0"
type input "3"
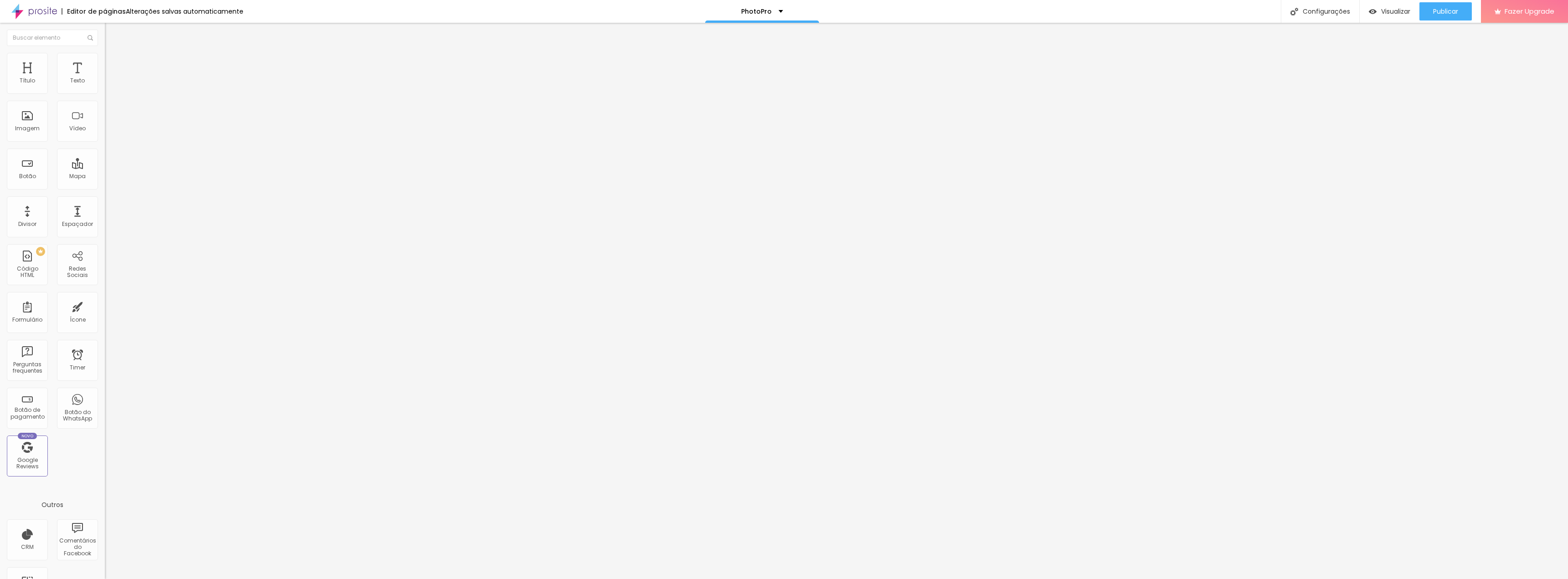
type input "10"
type input "18"
type input "25"
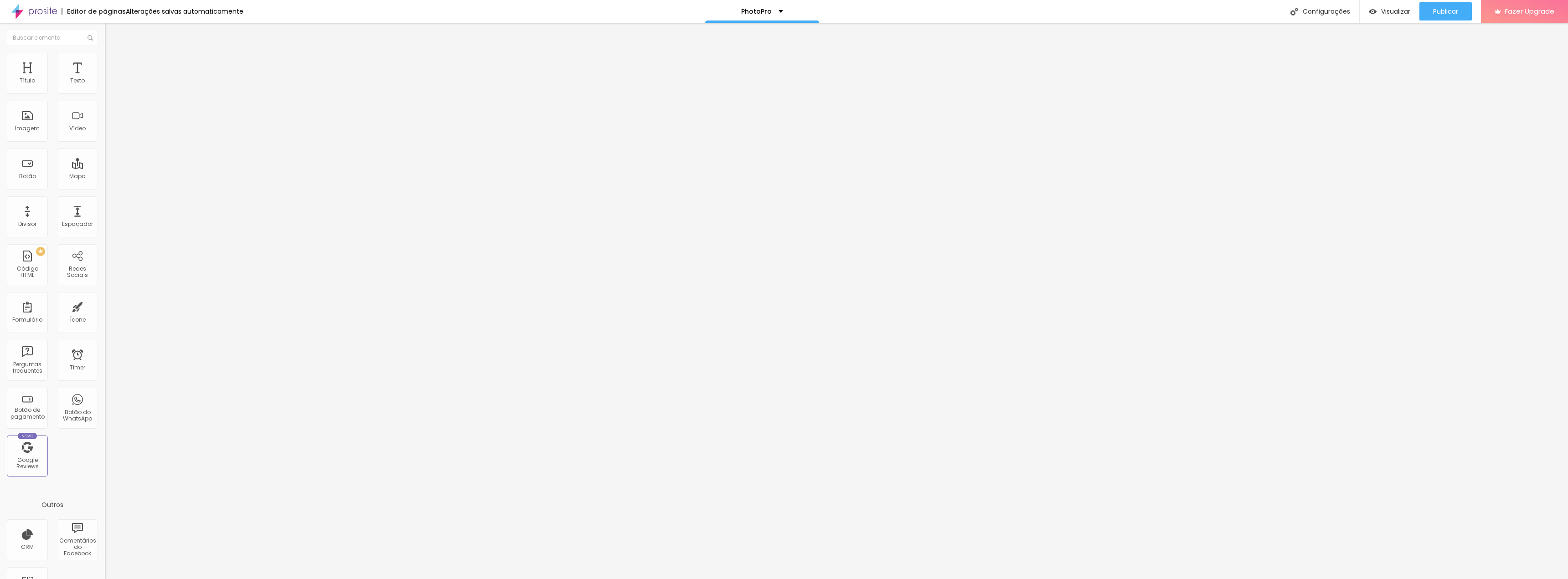
type input "25"
type input "33"
type input "41"
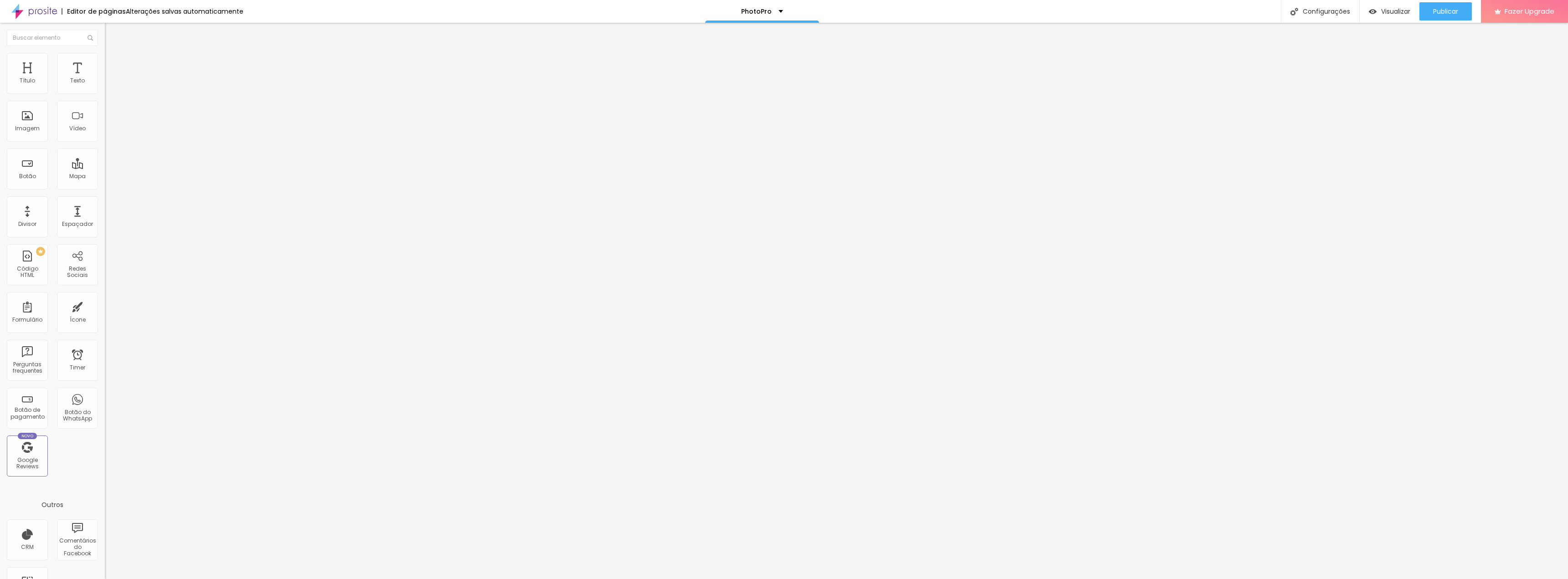
type input "49"
type input "58"
type input "65"
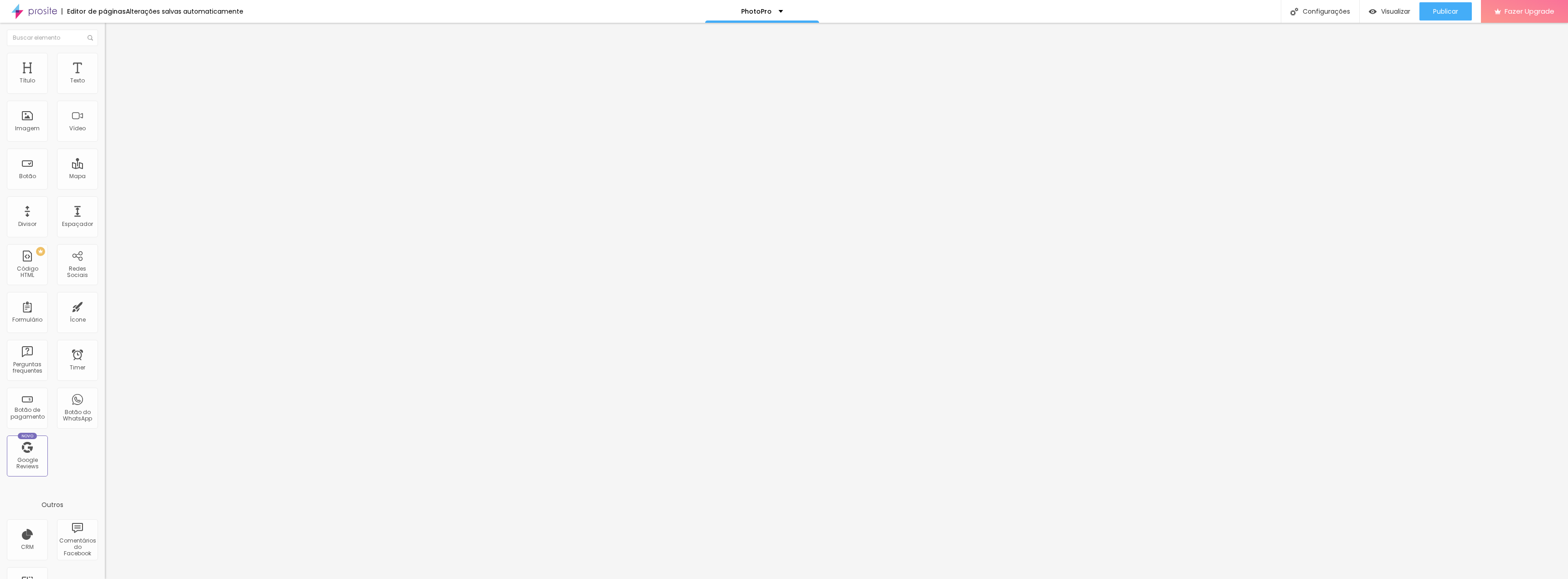
type input "65"
type input "72"
type input "81"
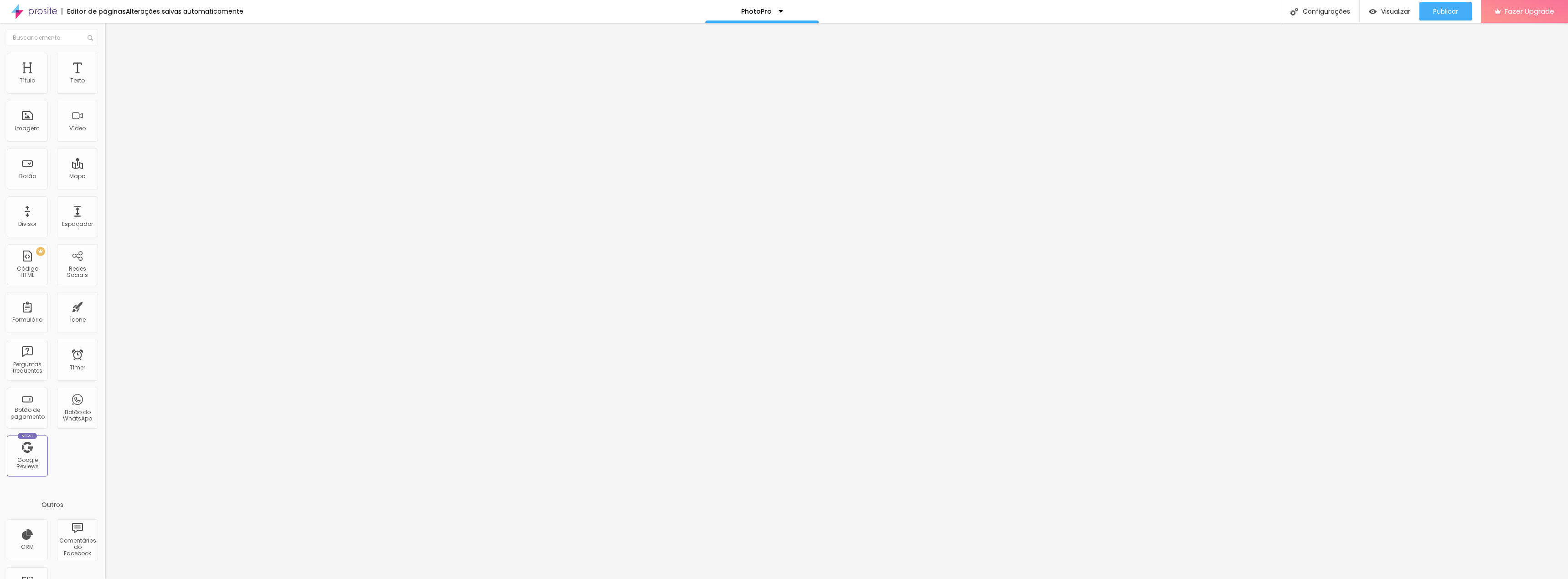
type input "88"
type input "95"
type input "100"
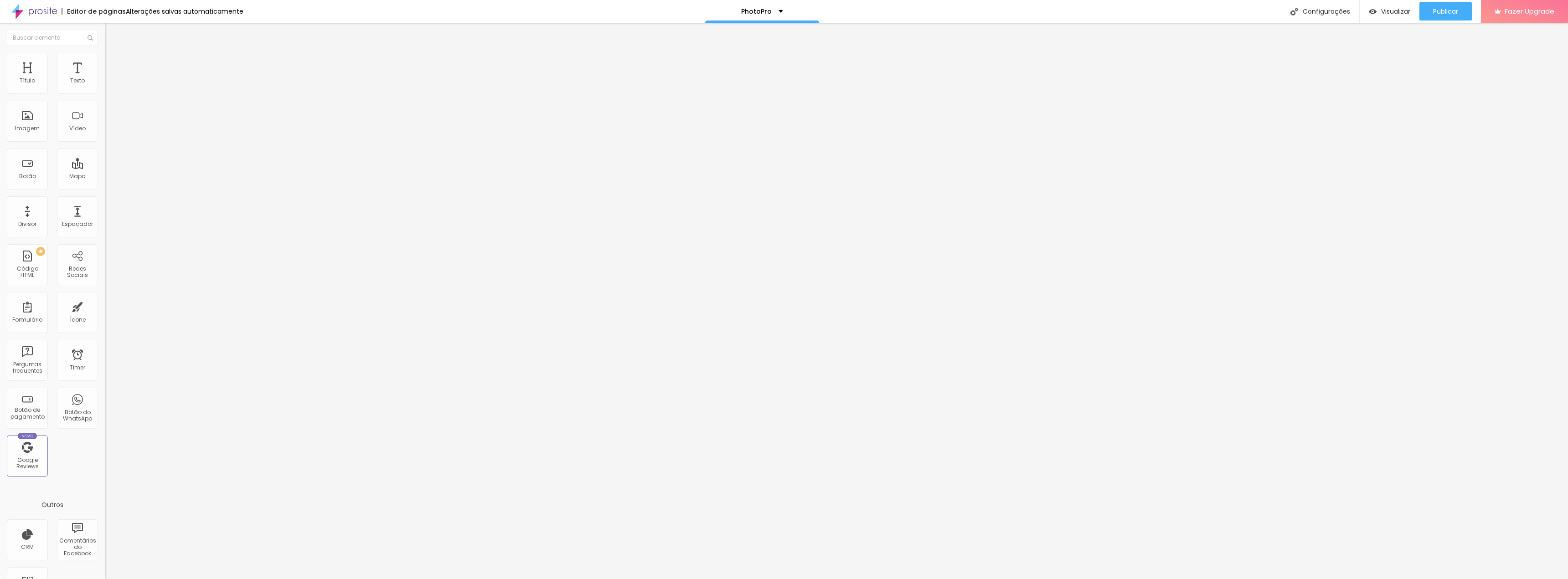
type input "100"
drag, startPoint x: 23, startPoint y: 105, endPoint x: 173, endPoint y: 109, distance: 150.1
type input "100"
click at [164, 296] on input "range" at bounding box center [134, 300] width 59 height 7
click at [1444, 11] on span "Publicar" at bounding box center [1445, 12] width 25 height 7
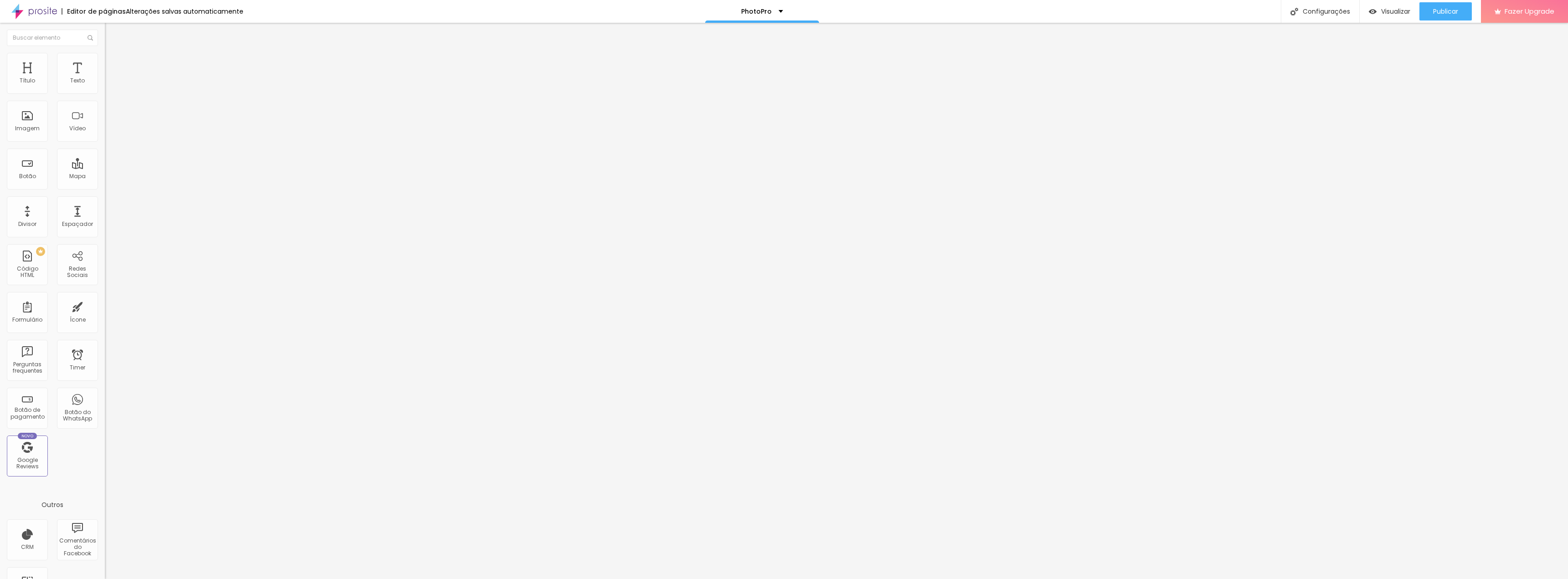
click at [89, 9] on div "Editor de páginas" at bounding box center [94, 11] width 65 height 6
click at [40, 13] on img at bounding box center [34, 11] width 46 height 23
